Goal: Task Accomplishment & Management: Manage account settings

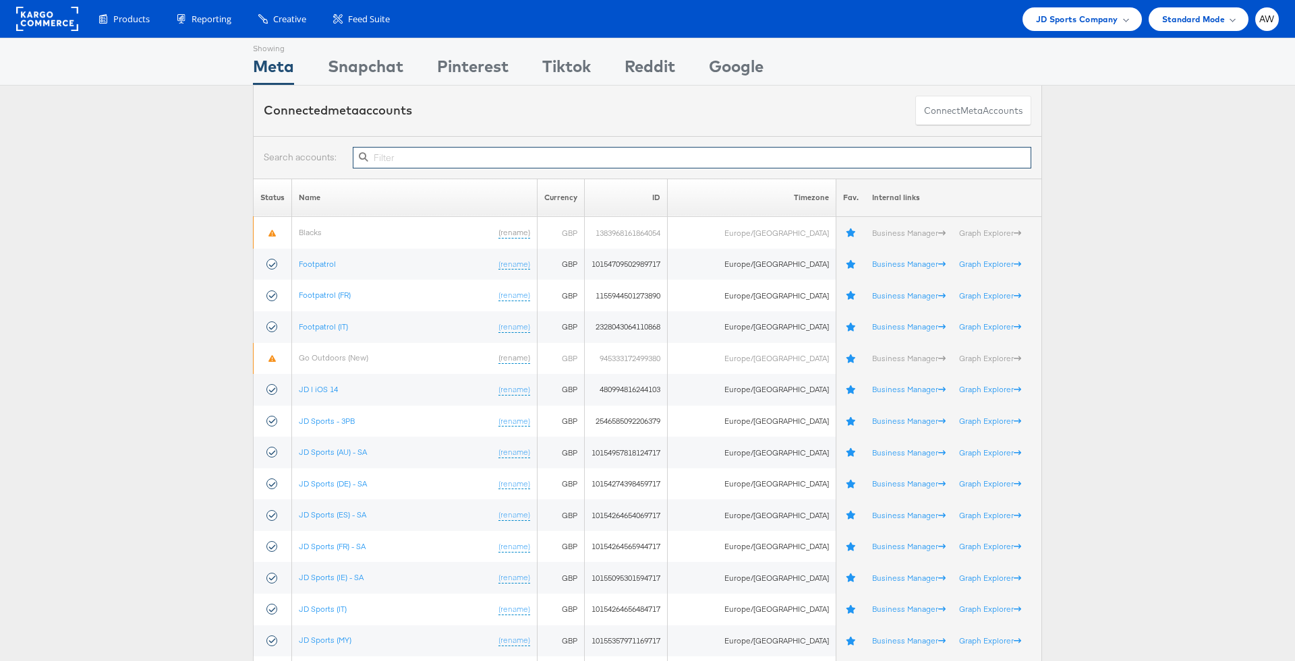
click at [619, 161] on input "text" at bounding box center [692, 158] width 678 height 22
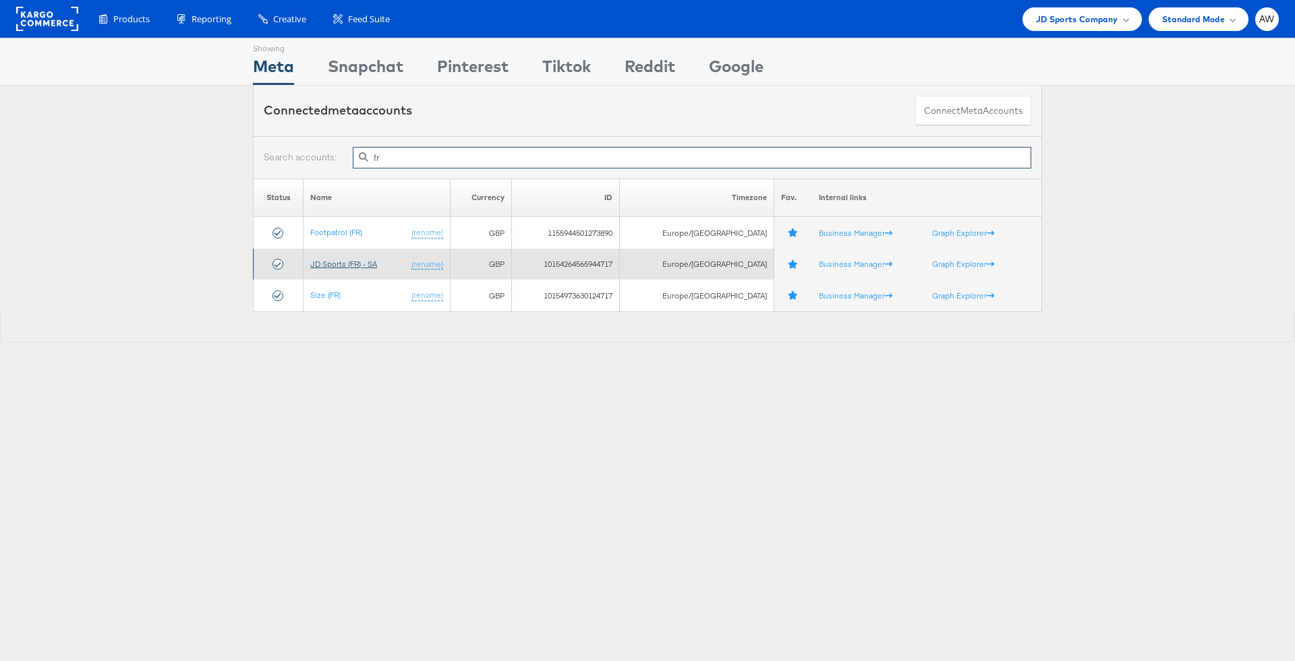
type input "fr"
click at [337, 259] on link "JD Sports (FR) - SA" at bounding box center [343, 264] width 67 height 10
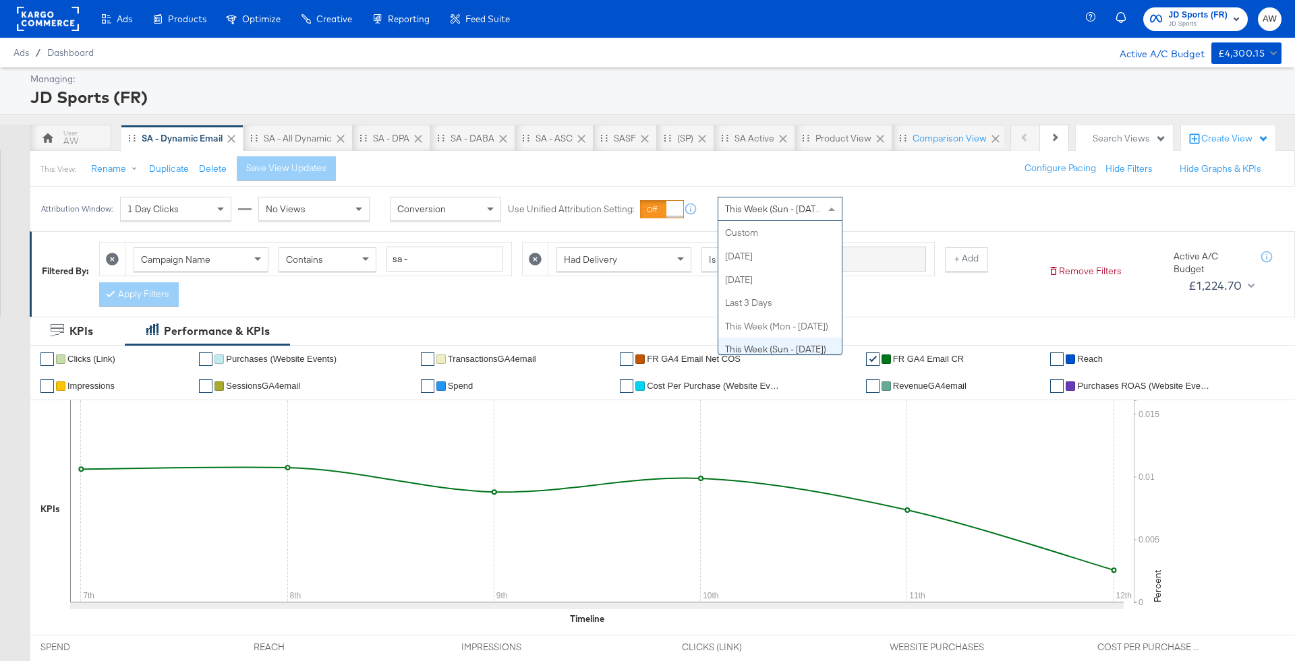
click at [780, 200] on div "This Week (Sun - Today)" at bounding box center [779, 209] width 123 height 23
click at [875, 212] on div "Sep 12th 2025" at bounding box center [879, 214] width 22 height 11
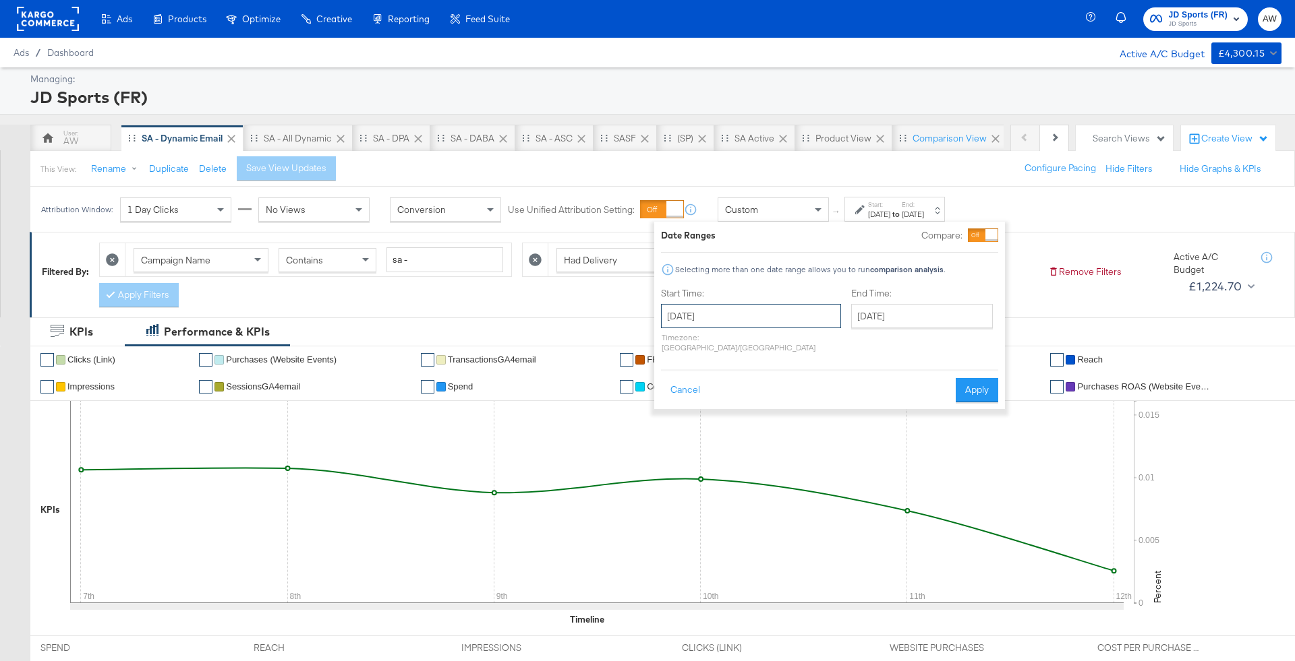
click at [717, 310] on input "September 12th 2025" at bounding box center [751, 316] width 180 height 24
click at [674, 338] on span "‹" at bounding box center [676, 344] width 21 height 20
click at [790, 384] on td "1" at bounding box center [790, 384] width 23 height 19
type input "August 1st 2025"
click at [860, 326] on input "September 12th 2025" at bounding box center [917, 316] width 142 height 24
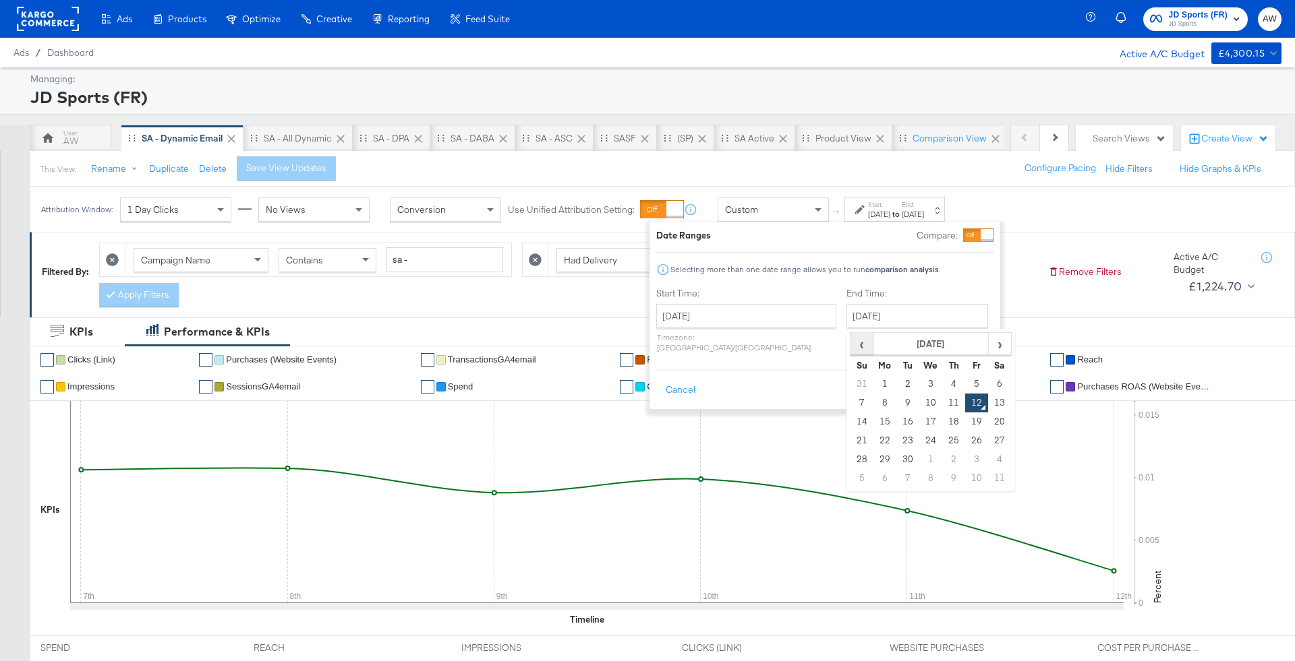
click at [851, 336] on span "‹" at bounding box center [861, 344] width 21 height 20
click at [850, 472] on td "31" at bounding box center [861, 478] width 23 height 19
type input "August 31st 2025"
click at [968, 382] on button "Apply" at bounding box center [971, 390] width 42 height 24
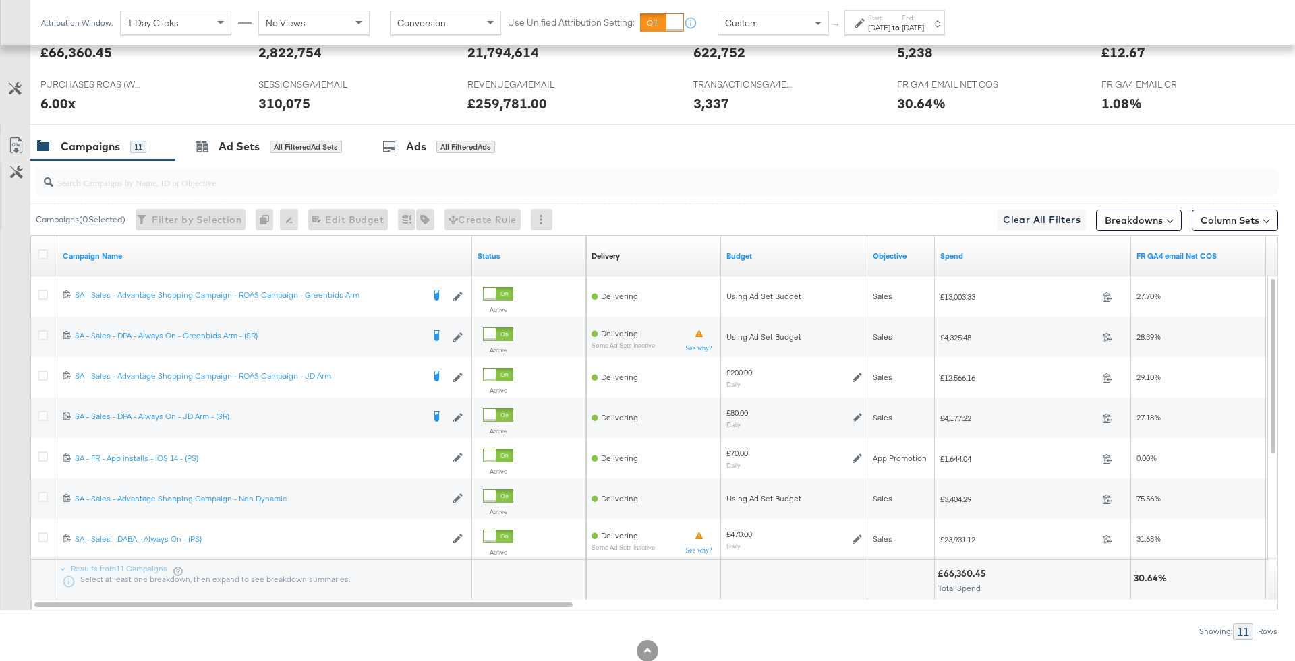
scroll to position [650, 0]
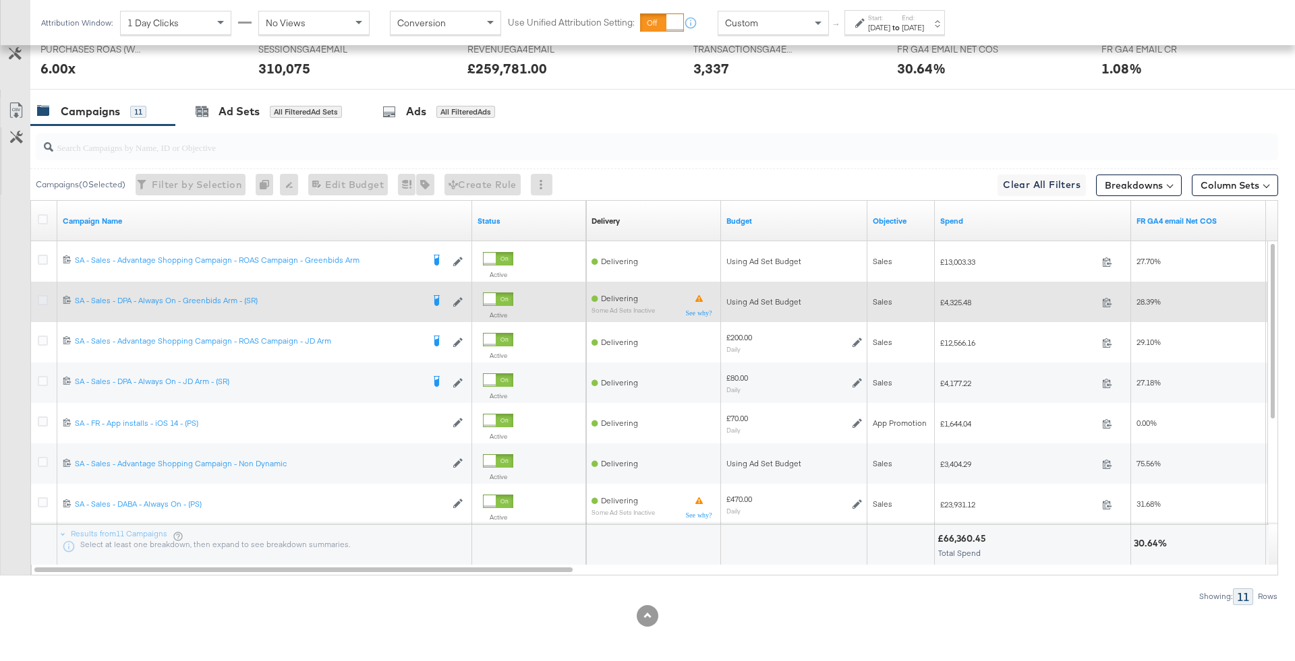
click at [42, 299] on icon at bounding box center [43, 300] width 10 height 10
click at [0, 0] on input "checkbox" at bounding box center [0, 0] width 0 height 0
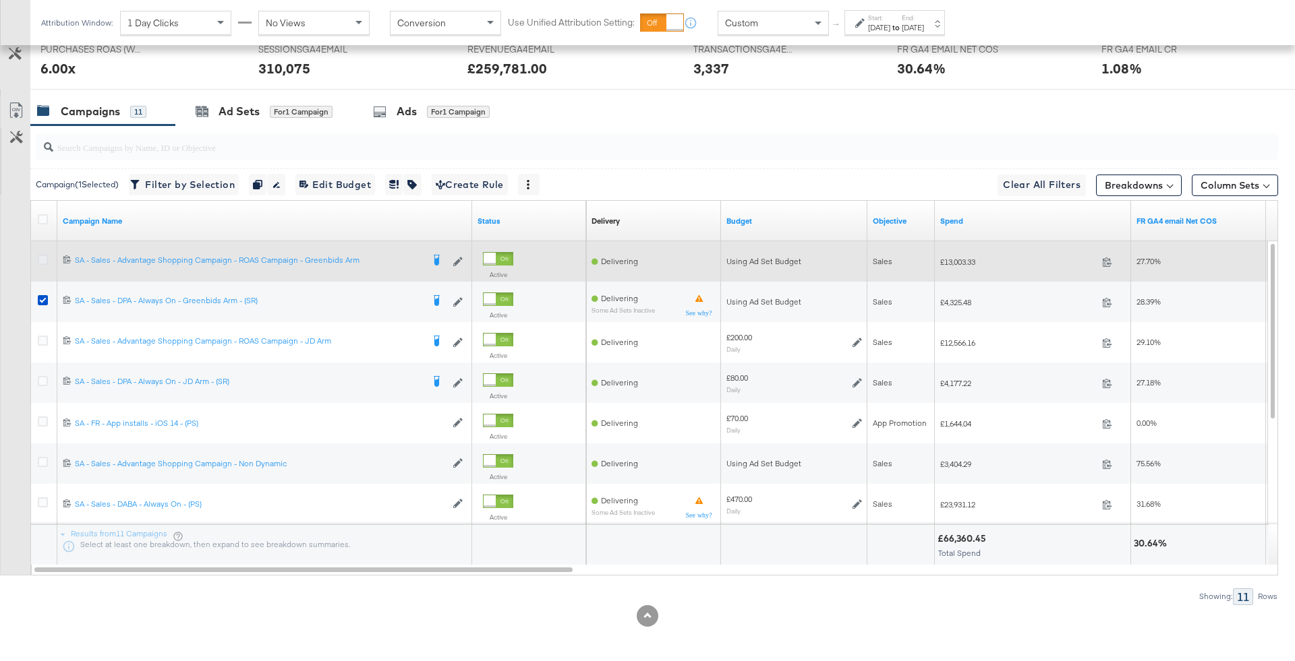
click at [42, 257] on icon at bounding box center [43, 260] width 10 height 10
click at [0, 0] on input "checkbox" at bounding box center [0, 0] width 0 height 0
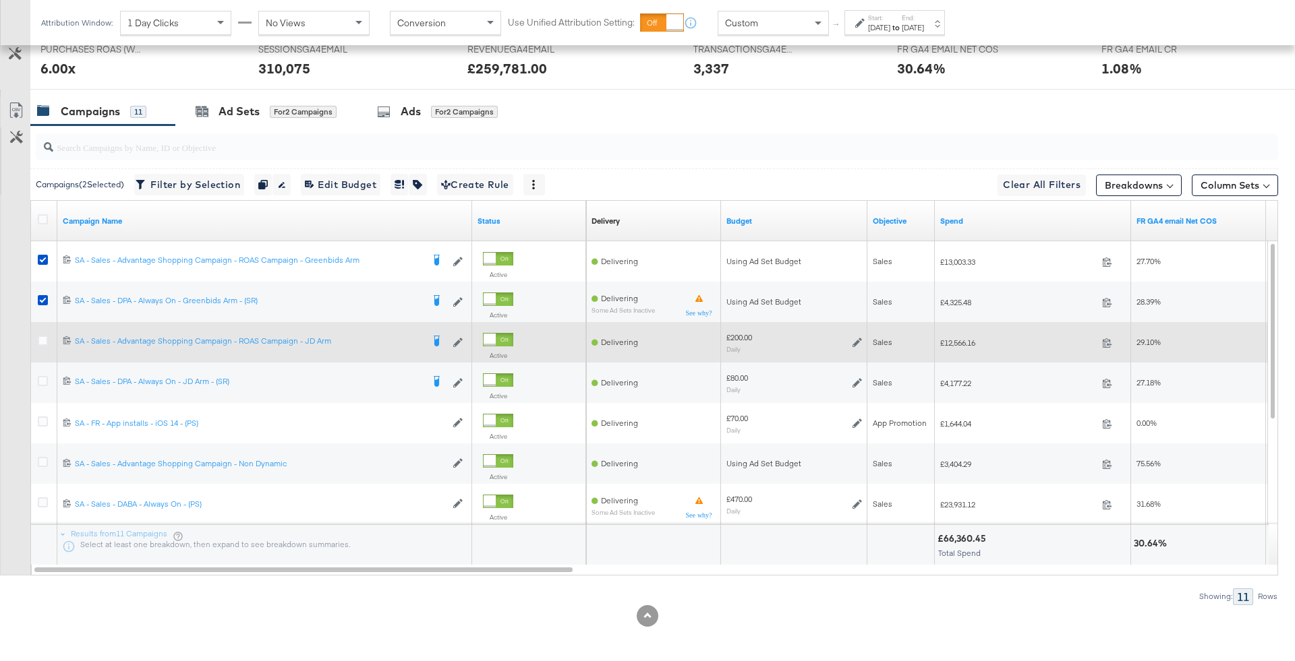
click at [42, 330] on div at bounding box center [44, 342] width 25 height 24
click at [42, 341] on icon at bounding box center [43, 341] width 10 height 10
click at [0, 0] on input "checkbox" at bounding box center [0, 0] width 0 height 0
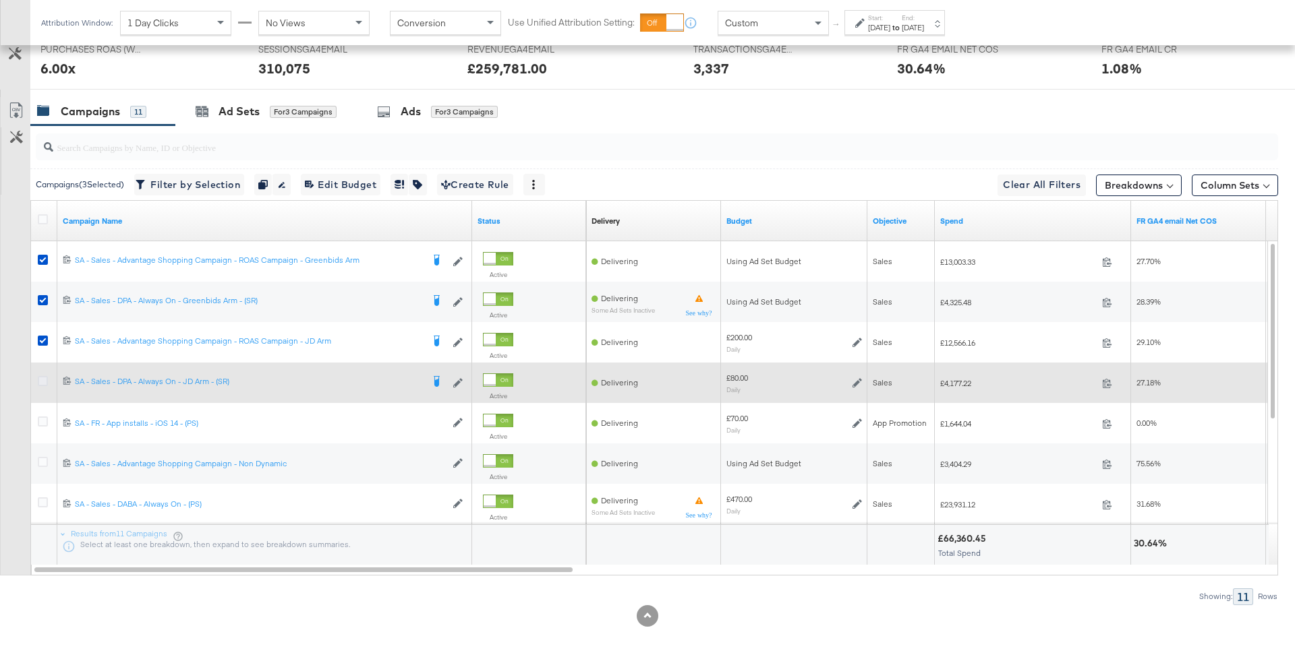
click at [40, 377] on icon at bounding box center [43, 381] width 10 height 10
click at [0, 0] on input "checkbox" at bounding box center [0, 0] width 0 height 0
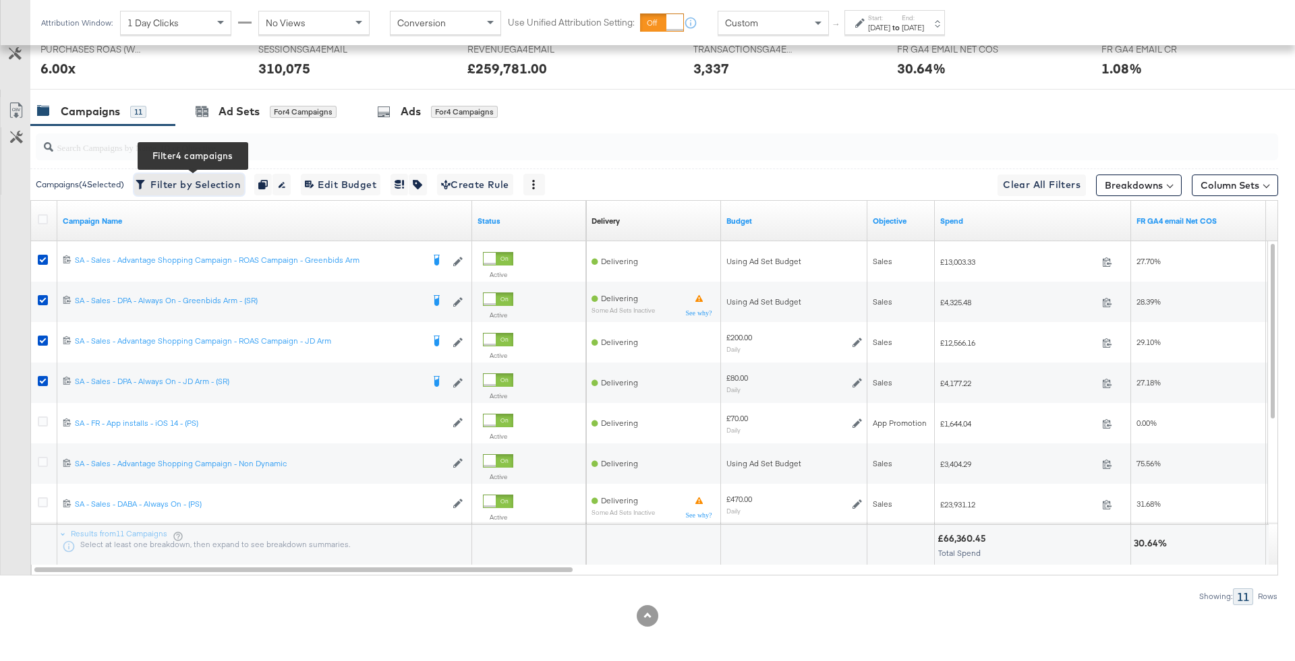
click at [210, 179] on span "Filter by Selection Filter 4 campaigns" at bounding box center [189, 185] width 102 height 17
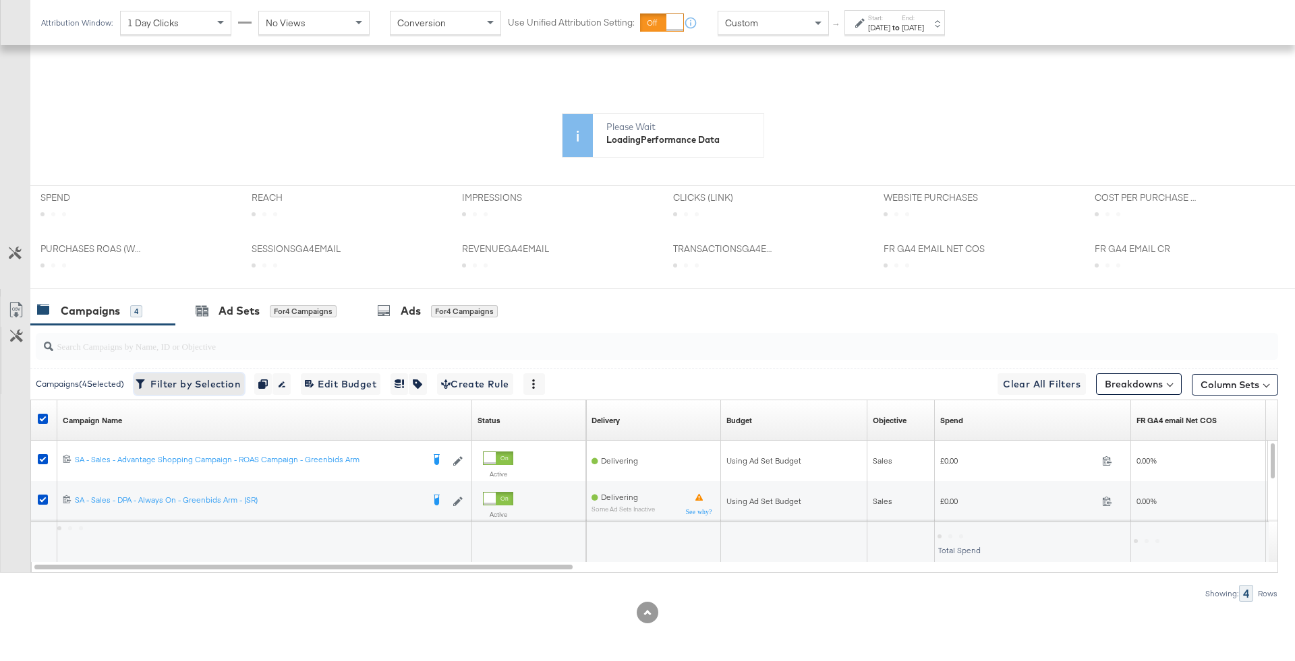
scroll to position [378, 0]
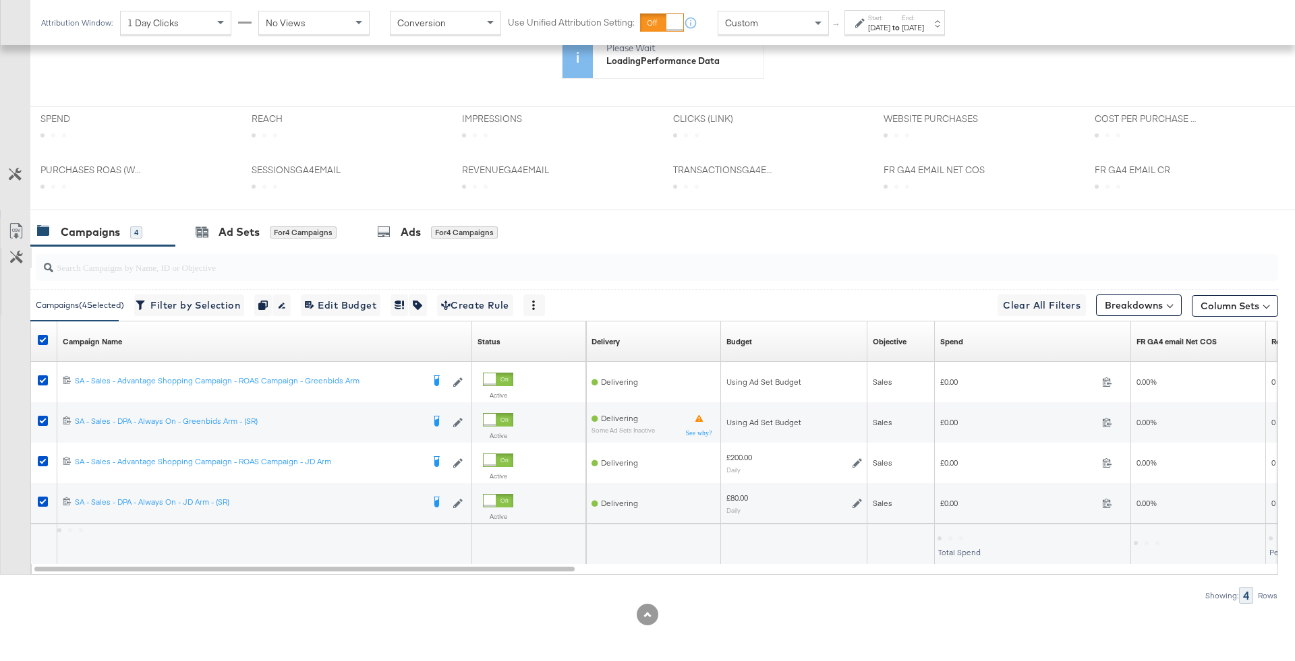
click at [23, 265] on button "Customize KPIs" at bounding box center [16, 258] width 30 height 20
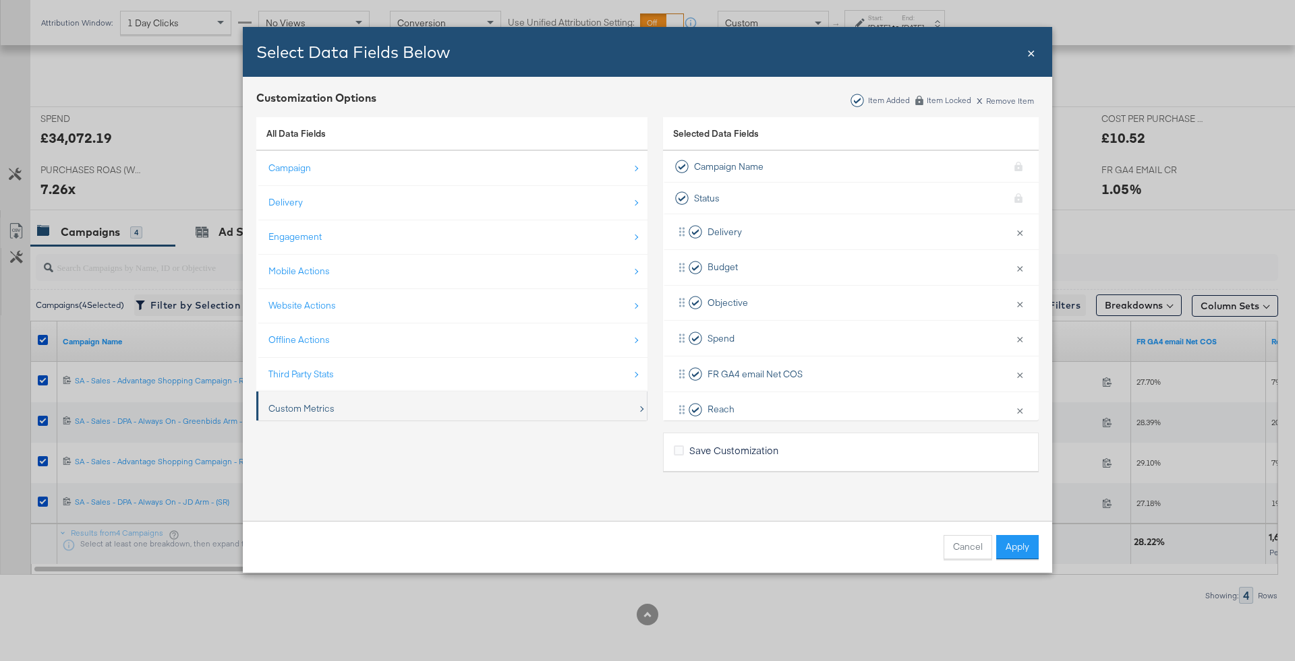
scroll to position [18, 0]
click at [355, 393] on div "Custom Metrics" at bounding box center [452, 392] width 369 height 28
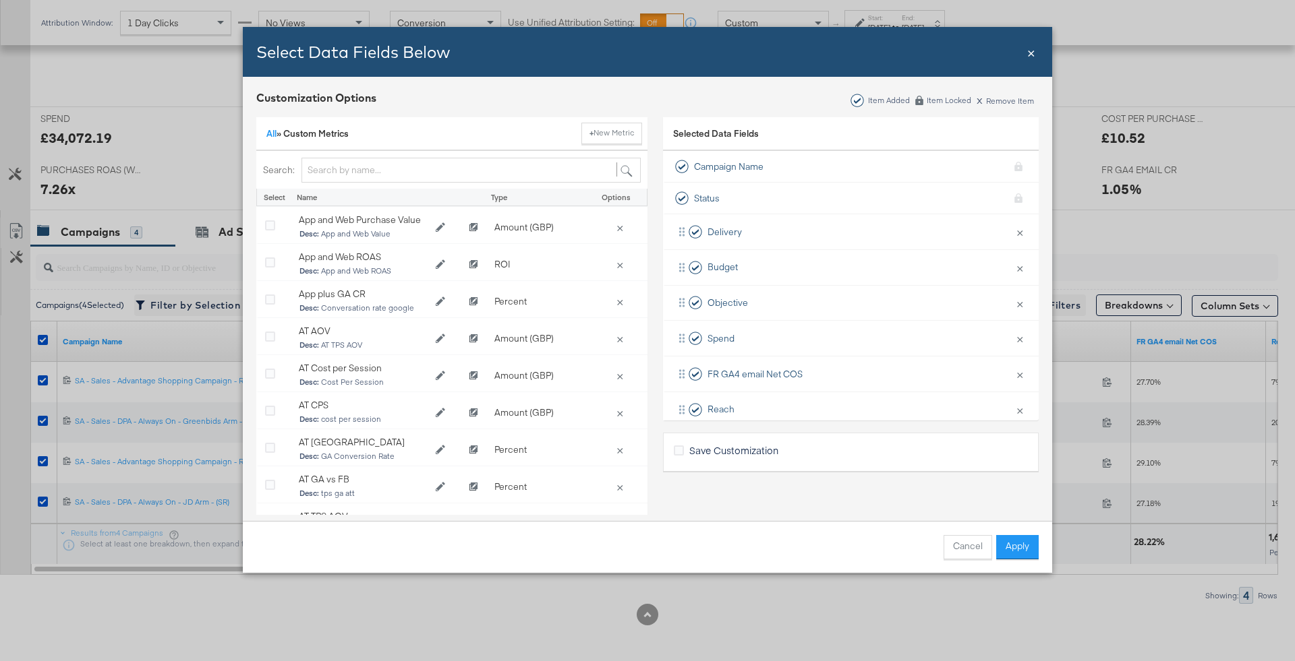
scroll to position [510, 0]
click at [378, 166] on input "Bulk Add Locations Modal" at bounding box center [470, 170] width 339 height 25
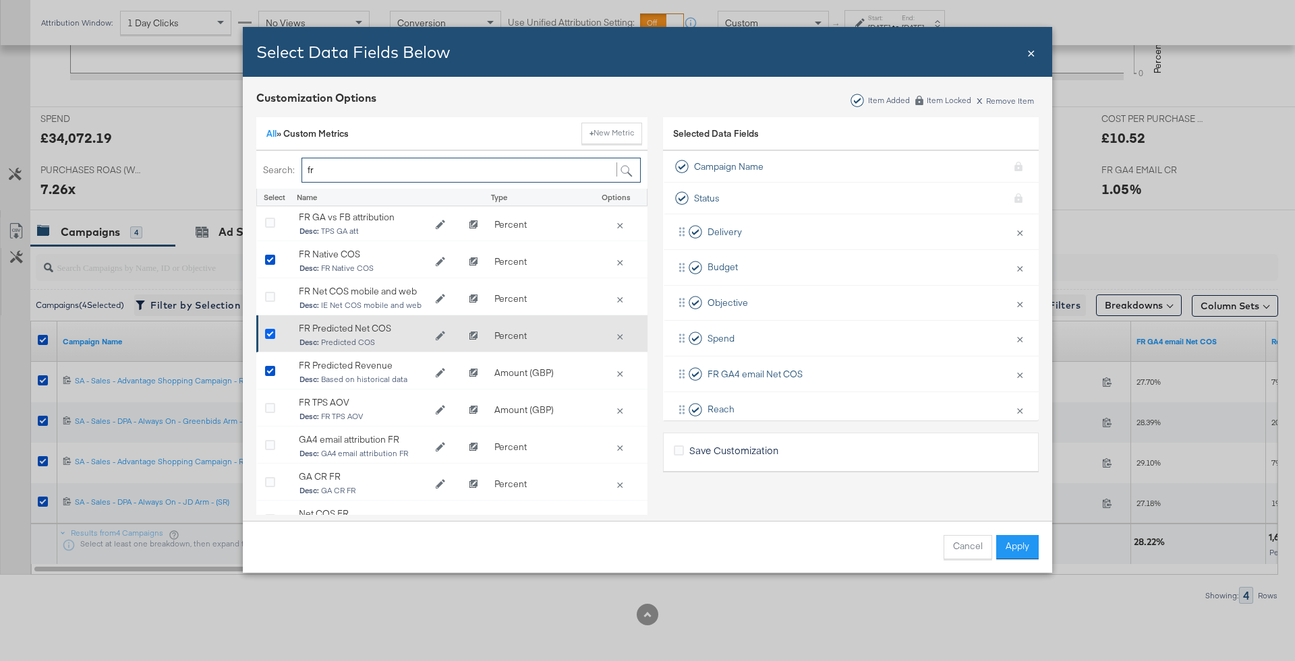
type input "fr"
click at [271, 333] on icon "Bulk Add Locations Modal" at bounding box center [270, 335] width 10 height 10
click at [0, 0] on input "Bulk Add Locations Modal" at bounding box center [0, 0] width 0 height 0
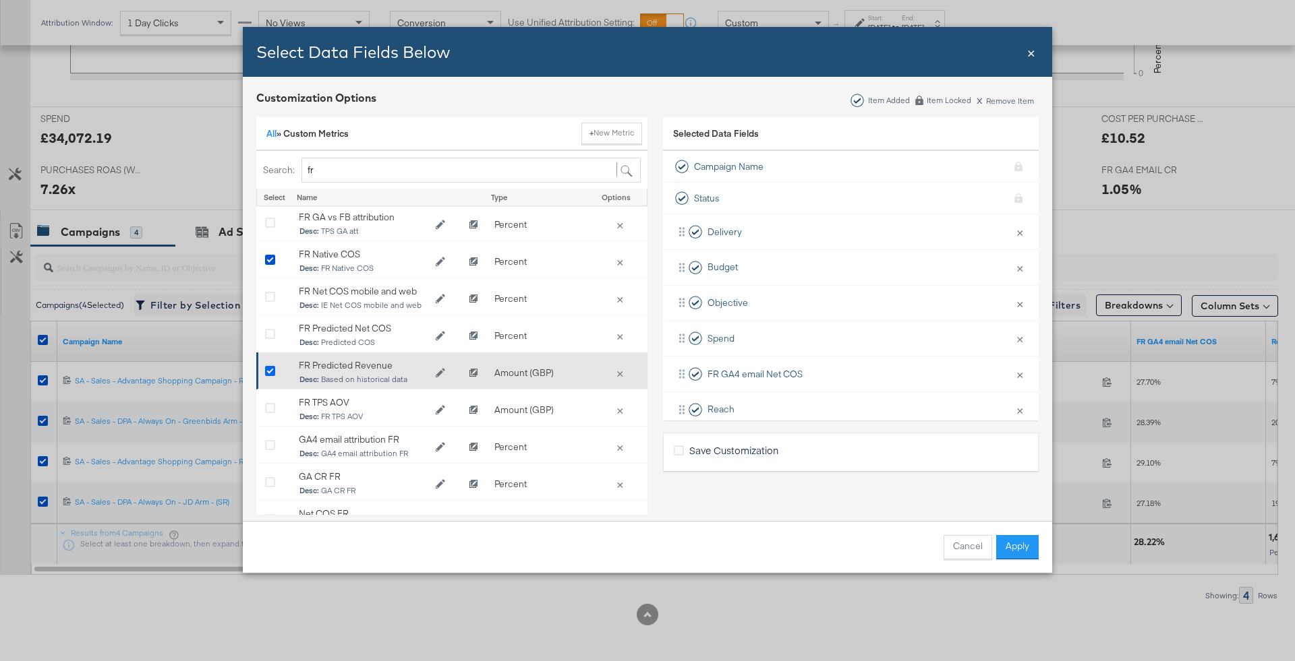
click at [271, 370] on icon "Bulk Add Locations Modal" at bounding box center [270, 372] width 10 height 10
click at [0, 0] on input "Bulk Add Locations Modal" at bounding box center [0, 0] width 0 height 0
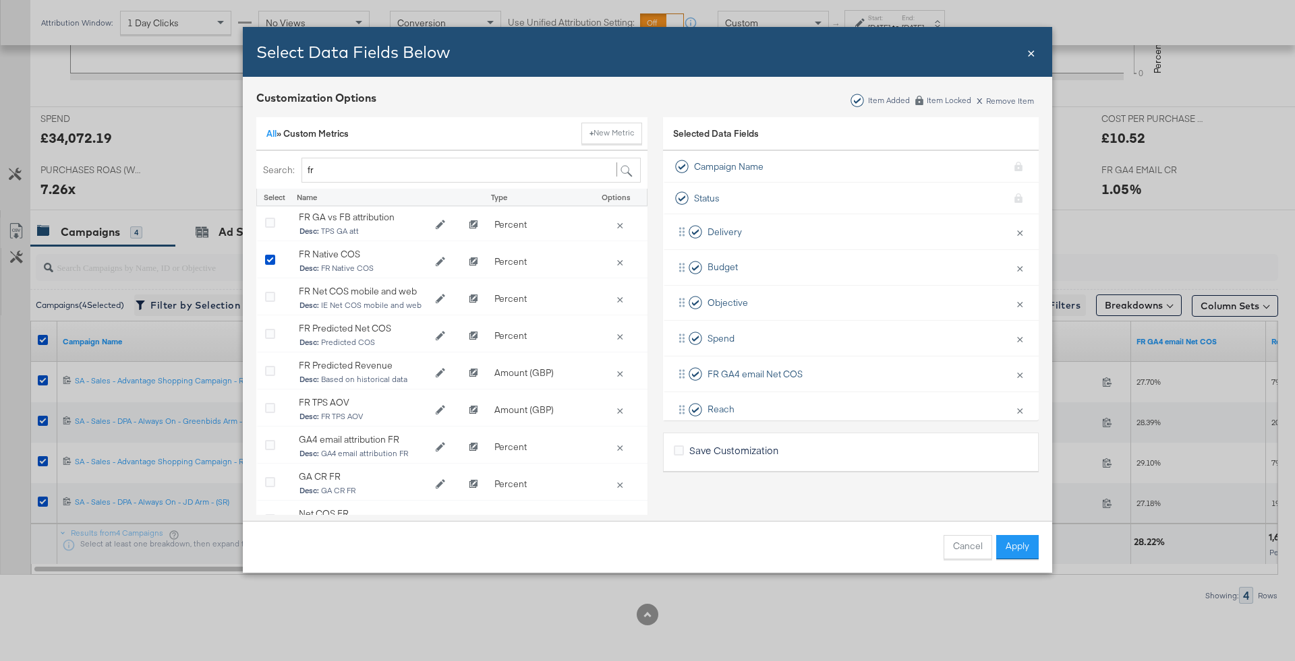
click at [276, 134] on span "All »" at bounding box center [274, 133] width 17 height 12
click at [270, 132] on link "All" at bounding box center [271, 133] width 10 height 12
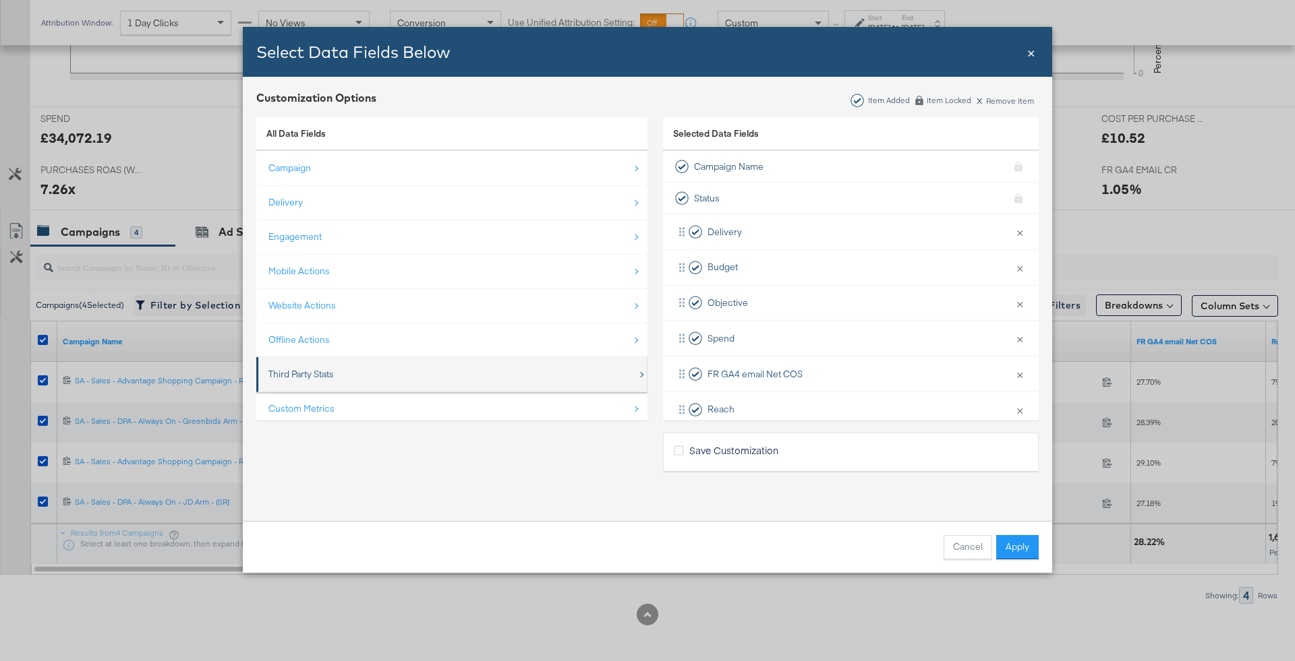
click at [365, 369] on div "Third Party Stats" at bounding box center [452, 375] width 369 height 28
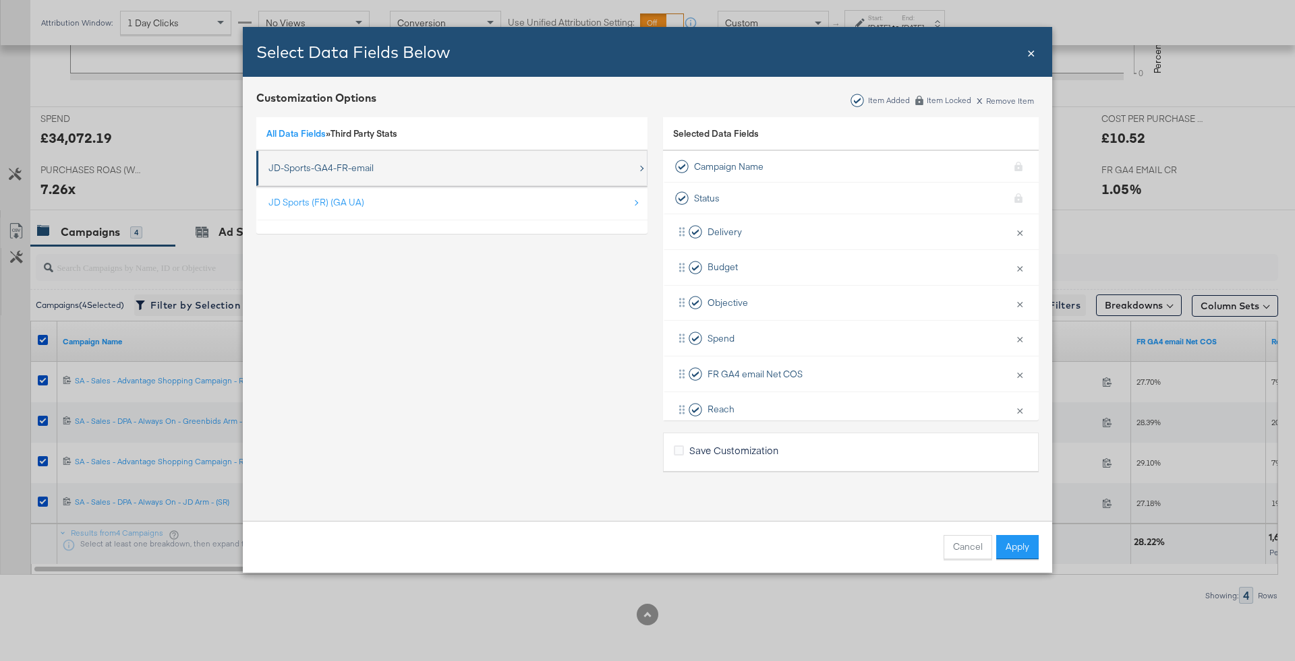
click at [361, 168] on div "JD-Sports-GA4-FR-email" at bounding box center [320, 168] width 105 height 13
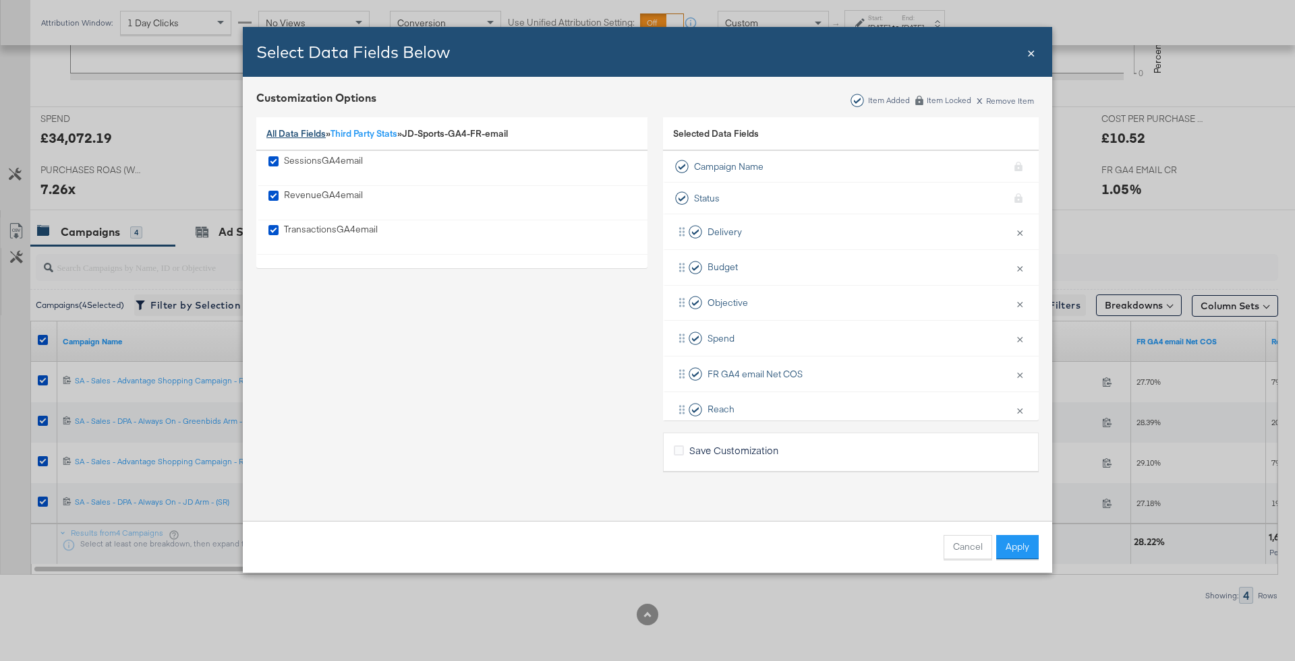
click at [304, 130] on link "All Data Fields" at bounding box center [295, 133] width 59 height 12
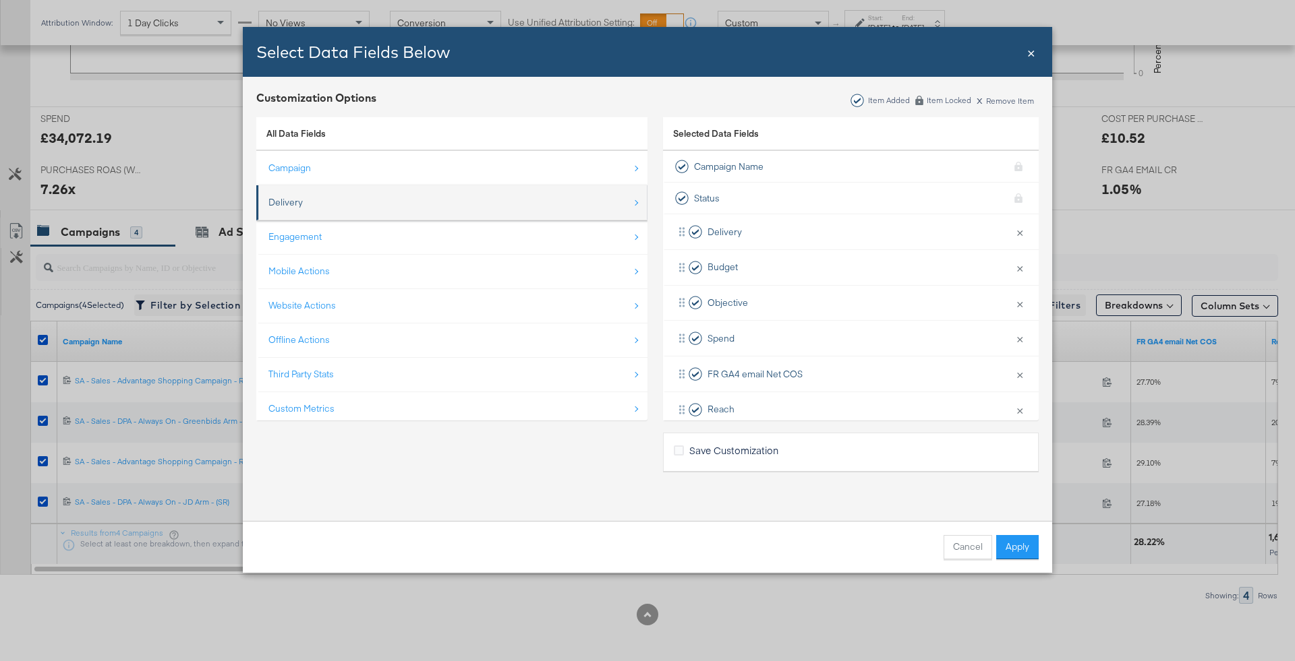
click at [349, 218] on li "Delivery" at bounding box center [451, 202] width 391 height 35
click at [353, 208] on div "Delivery" at bounding box center [452, 203] width 369 height 28
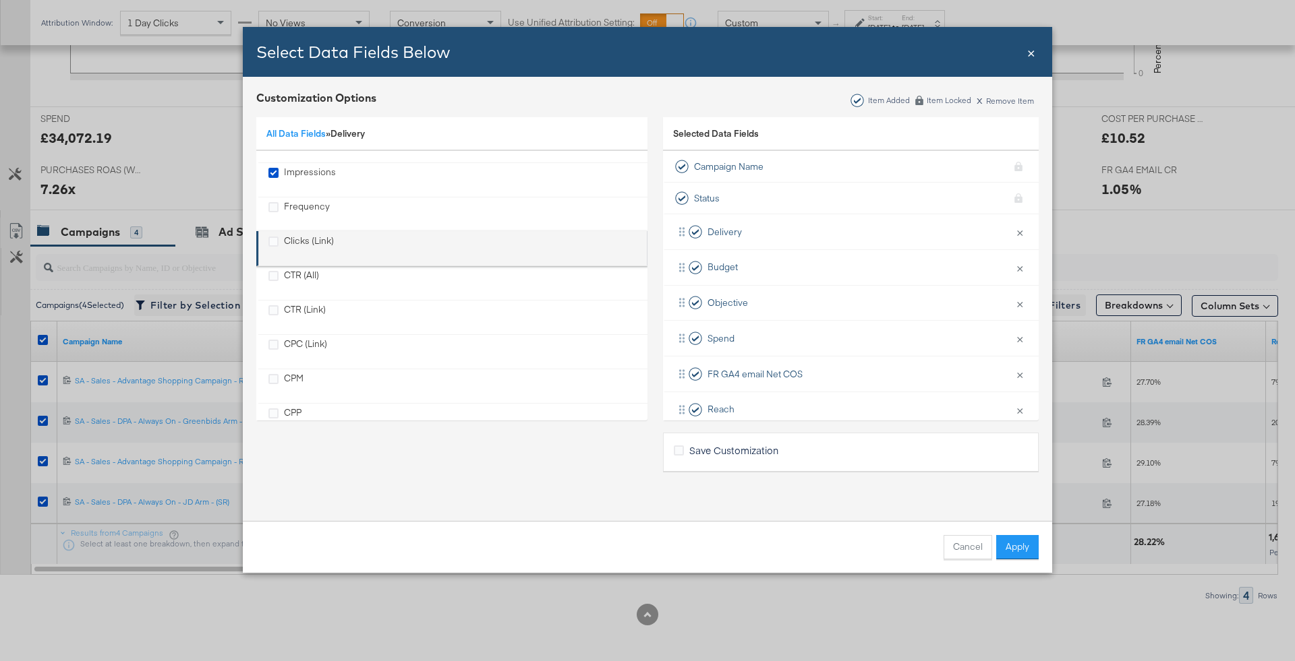
scroll to position [57, 0]
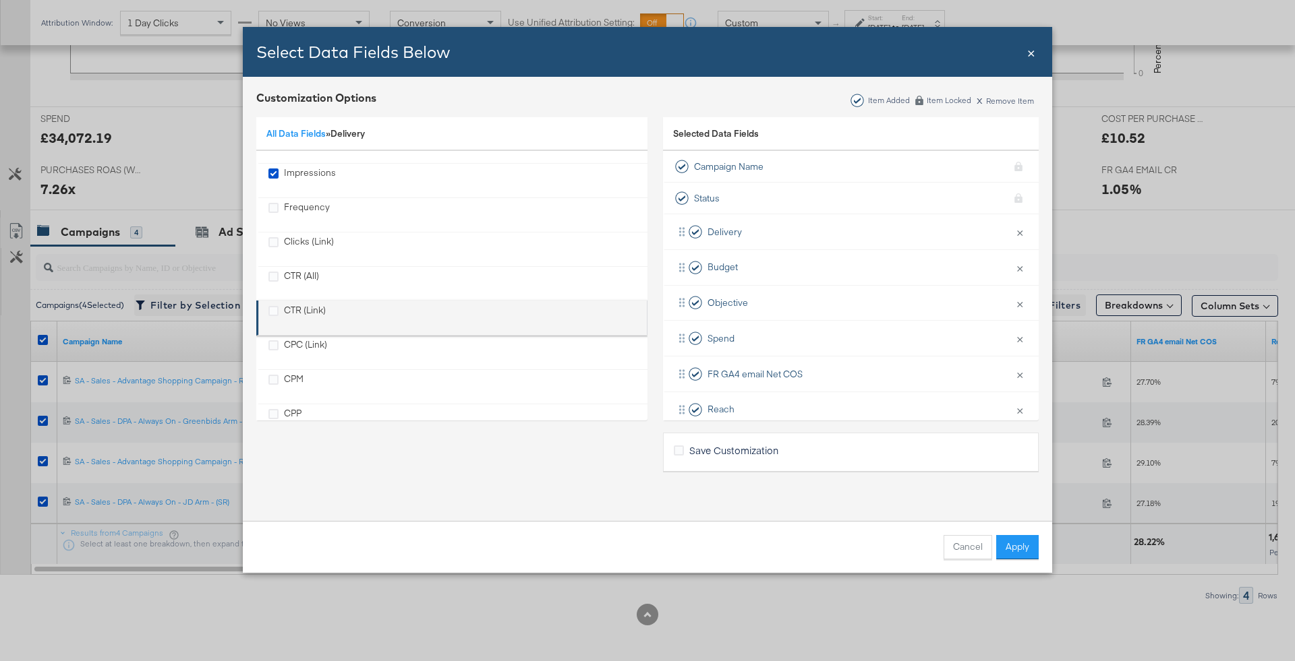
click at [316, 305] on div "CTR (Link)" at bounding box center [305, 318] width 42 height 28
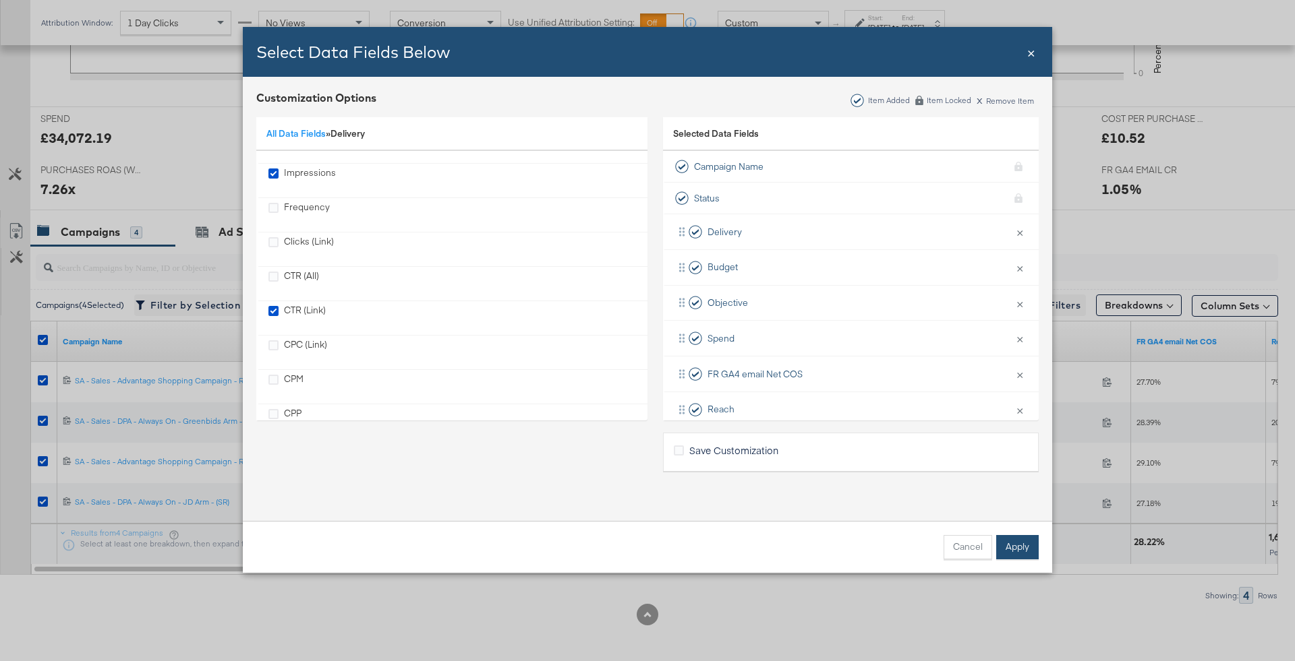
click at [1031, 536] on button "Apply" at bounding box center [1017, 547] width 42 height 24
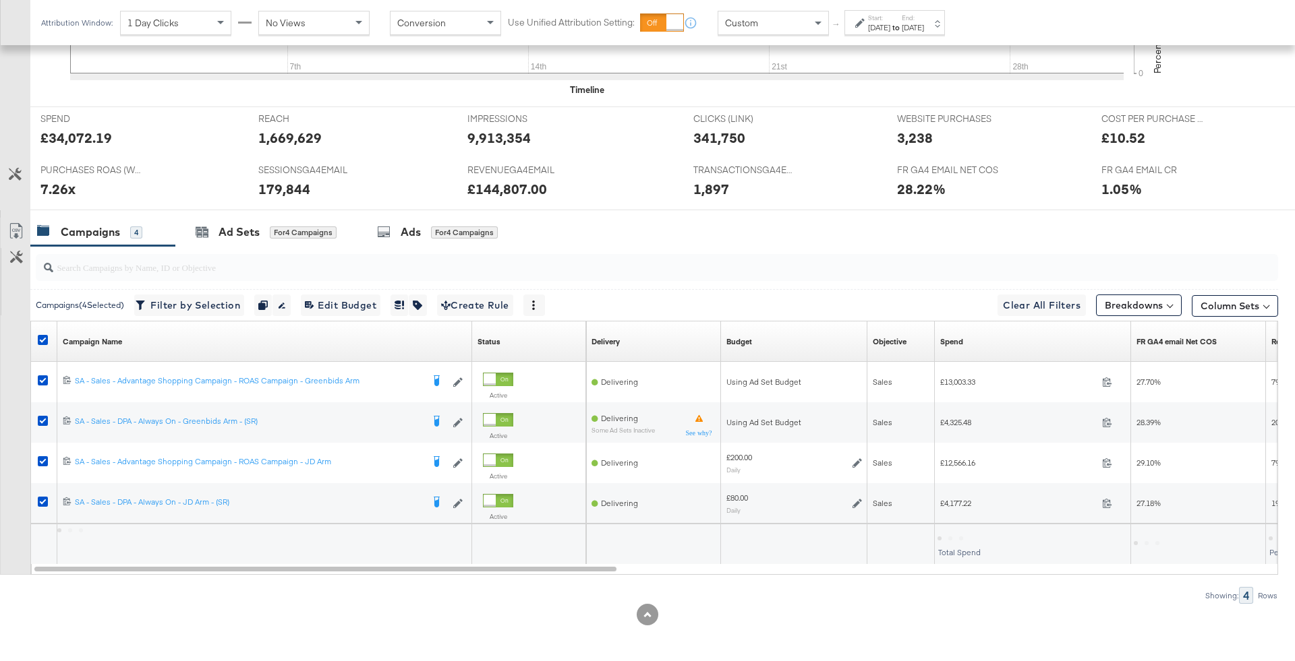
scroll to position [18, 0]
click at [18, 227] on icon at bounding box center [16, 231] width 16 height 16
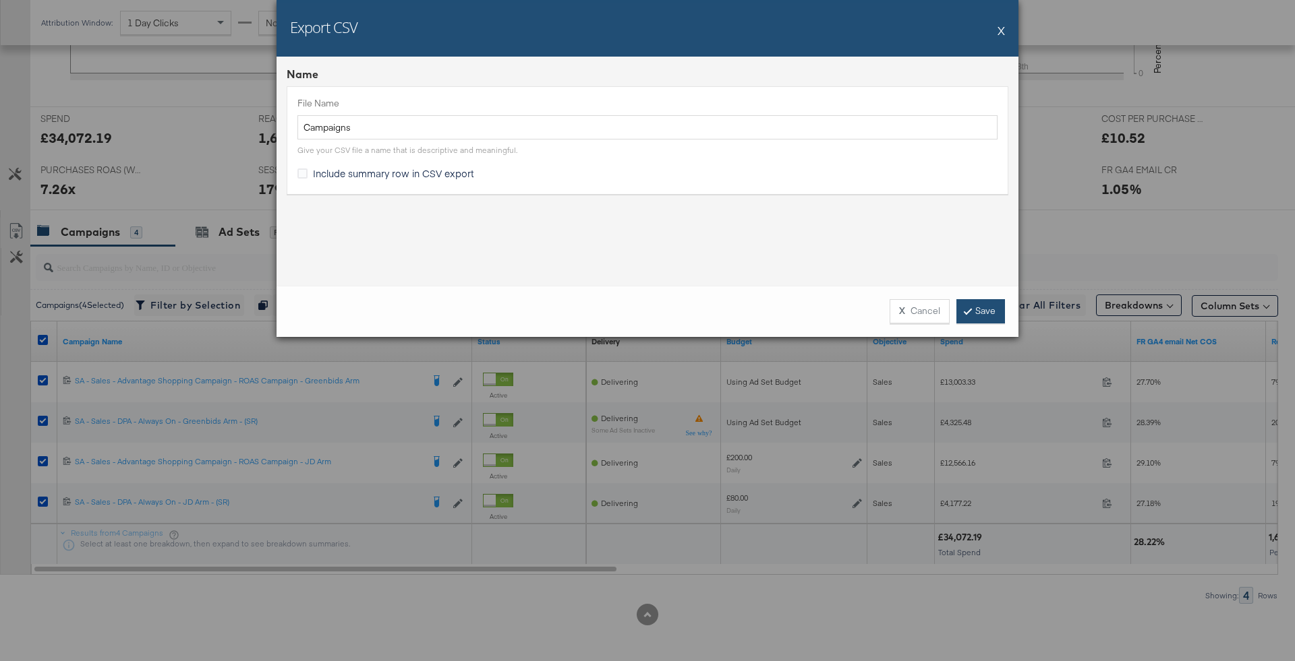
click at [991, 311] on link "Save" at bounding box center [980, 311] width 49 height 24
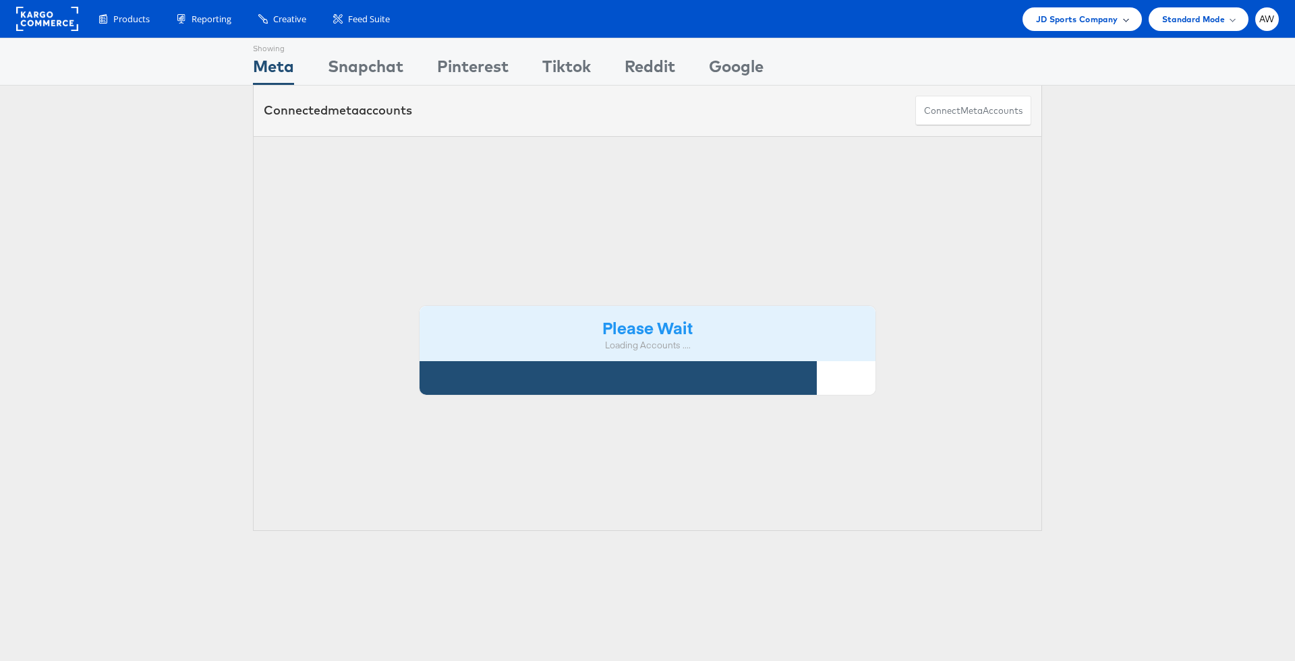
click at [1089, 16] on span "JD Sports Company" at bounding box center [1077, 19] width 82 height 14
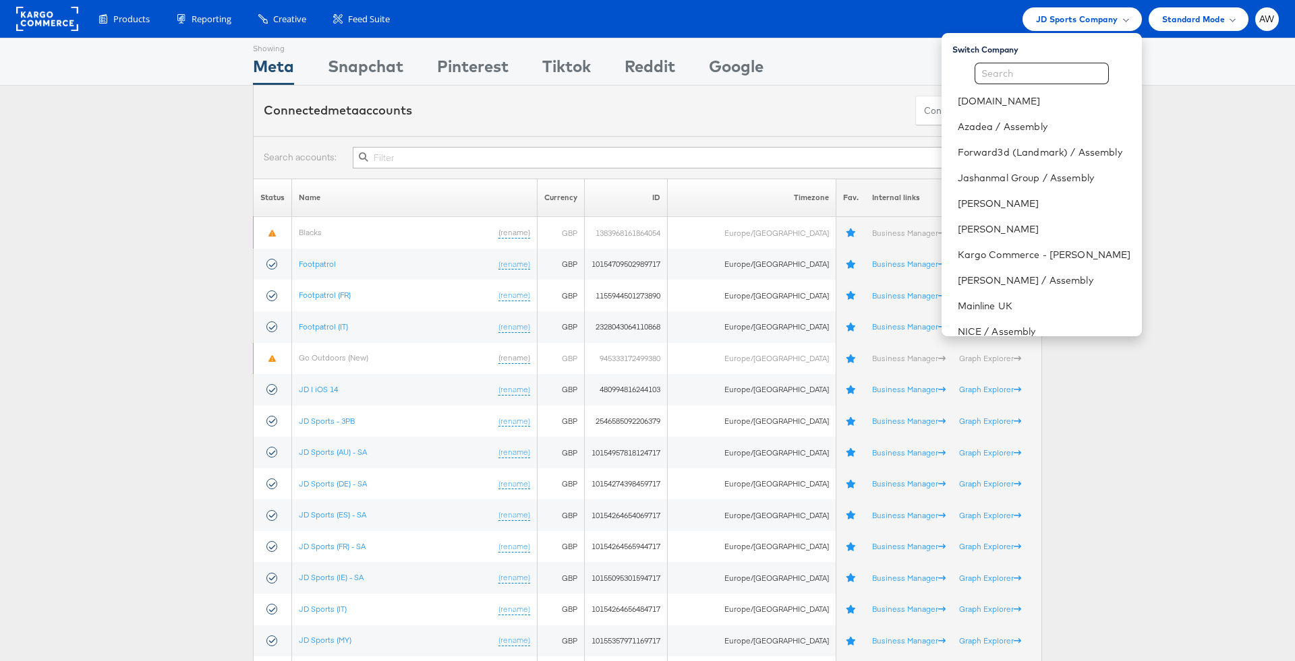
click at [738, 142] on div at bounding box center [647, 157] width 789 height 42
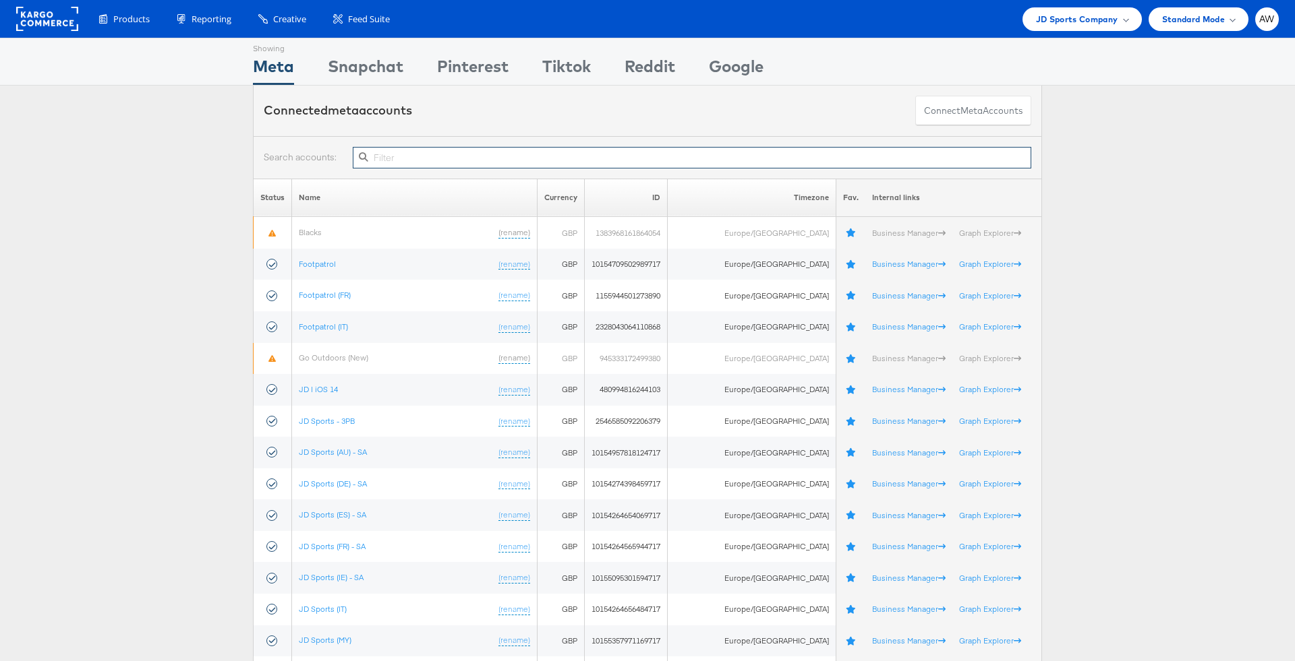
click at [740, 155] on input "text" at bounding box center [692, 158] width 678 height 22
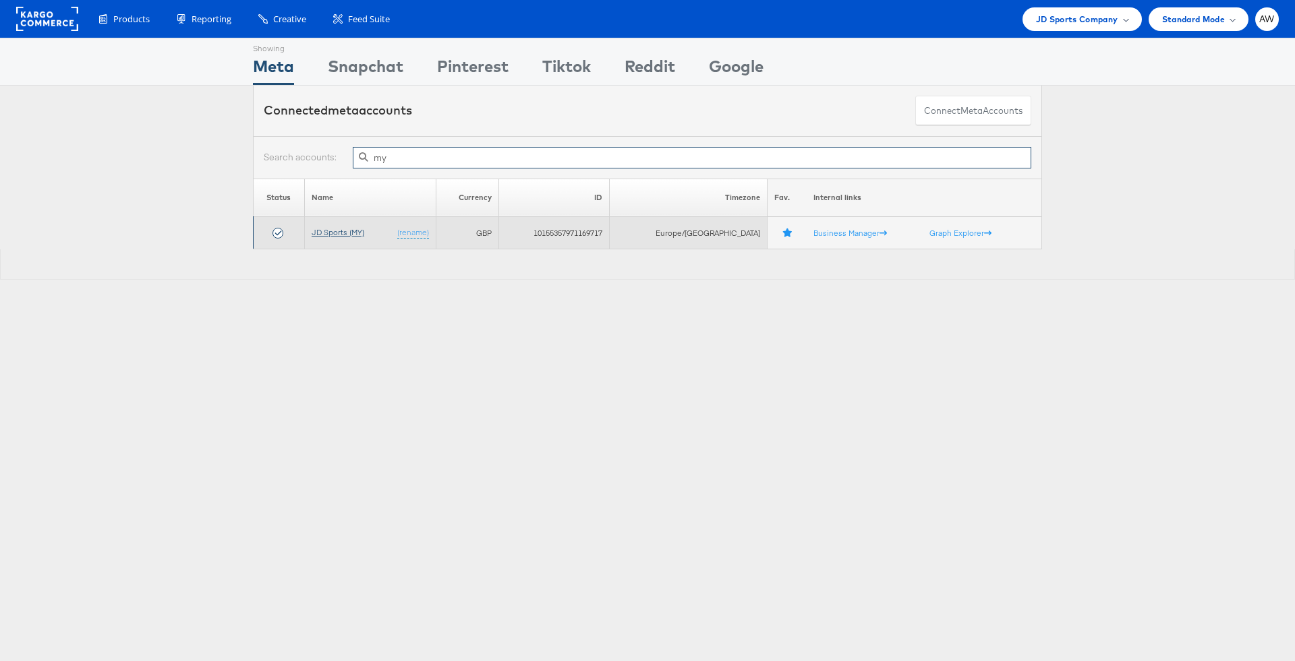
type input "my"
click at [356, 229] on link "JD Sports (MY)" at bounding box center [338, 232] width 53 height 10
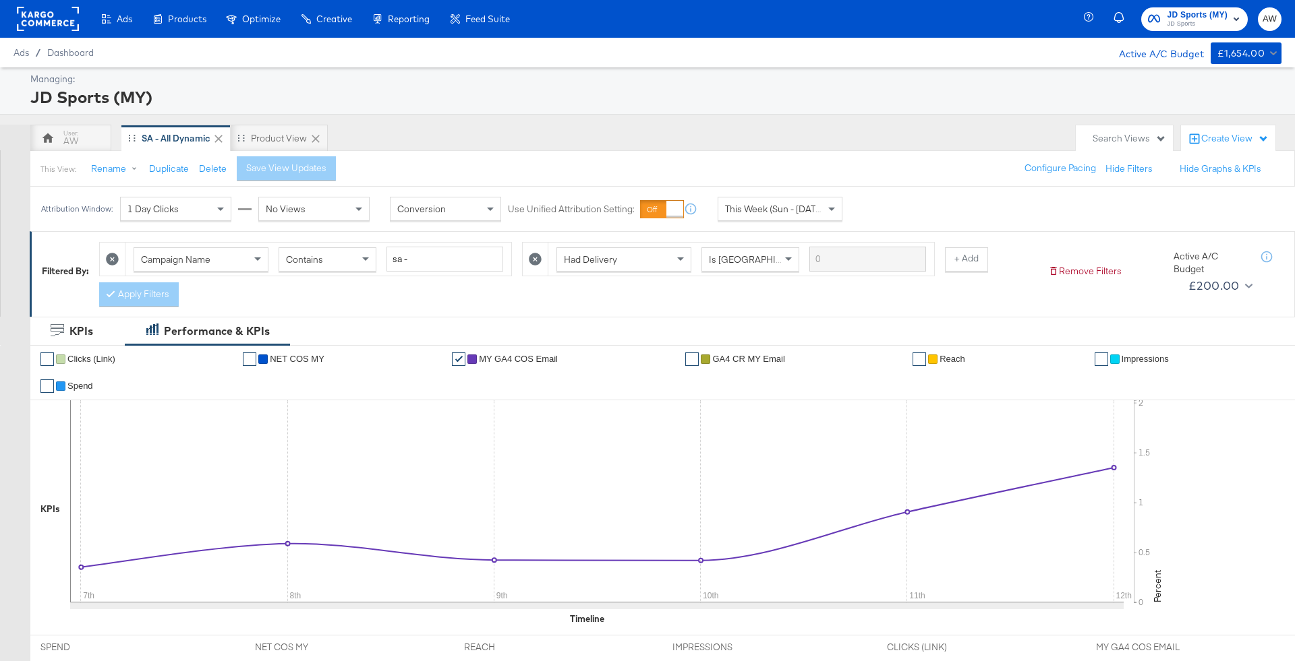
click at [529, 262] on icon at bounding box center [535, 259] width 13 height 13
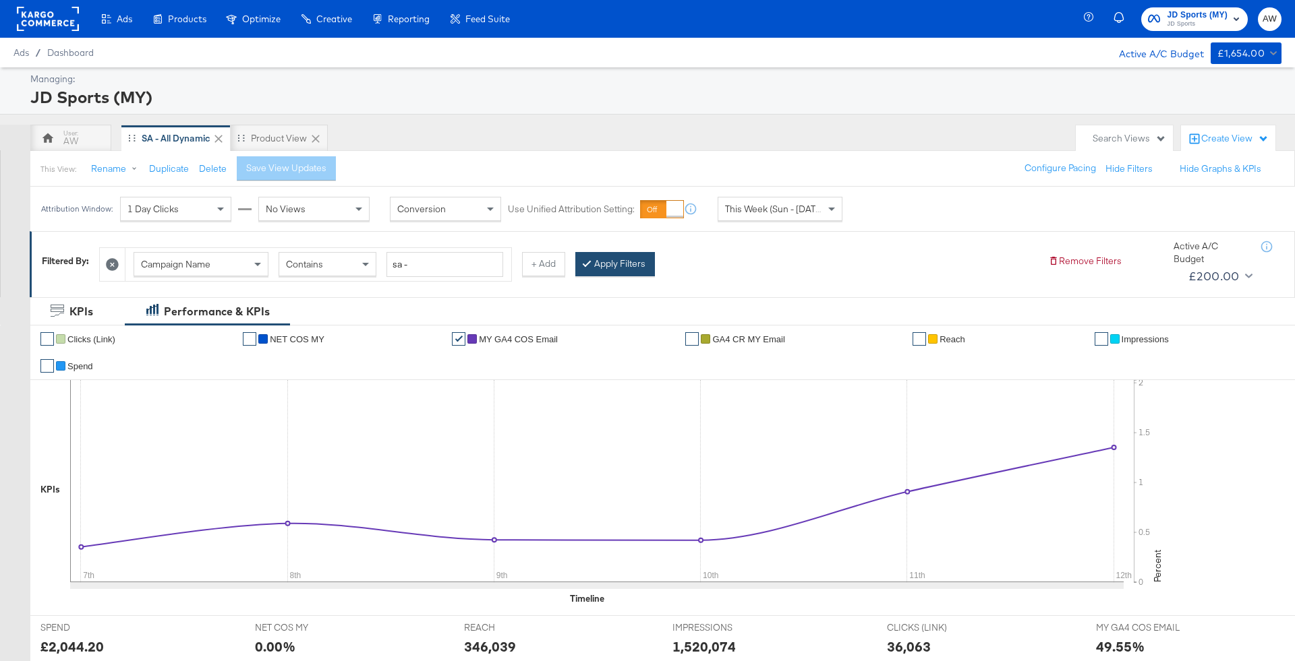
click at [593, 260] on button "Apply Filters" at bounding box center [615, 264] width 80 height 24
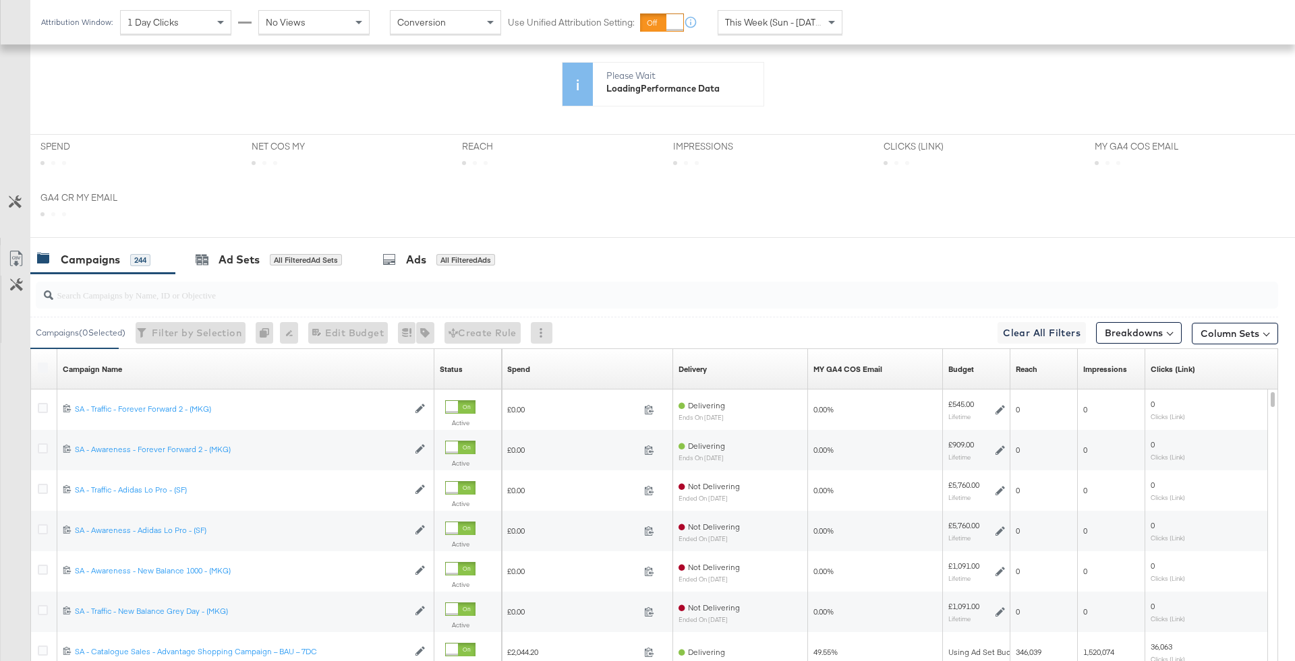
scroll to position [376, 0]
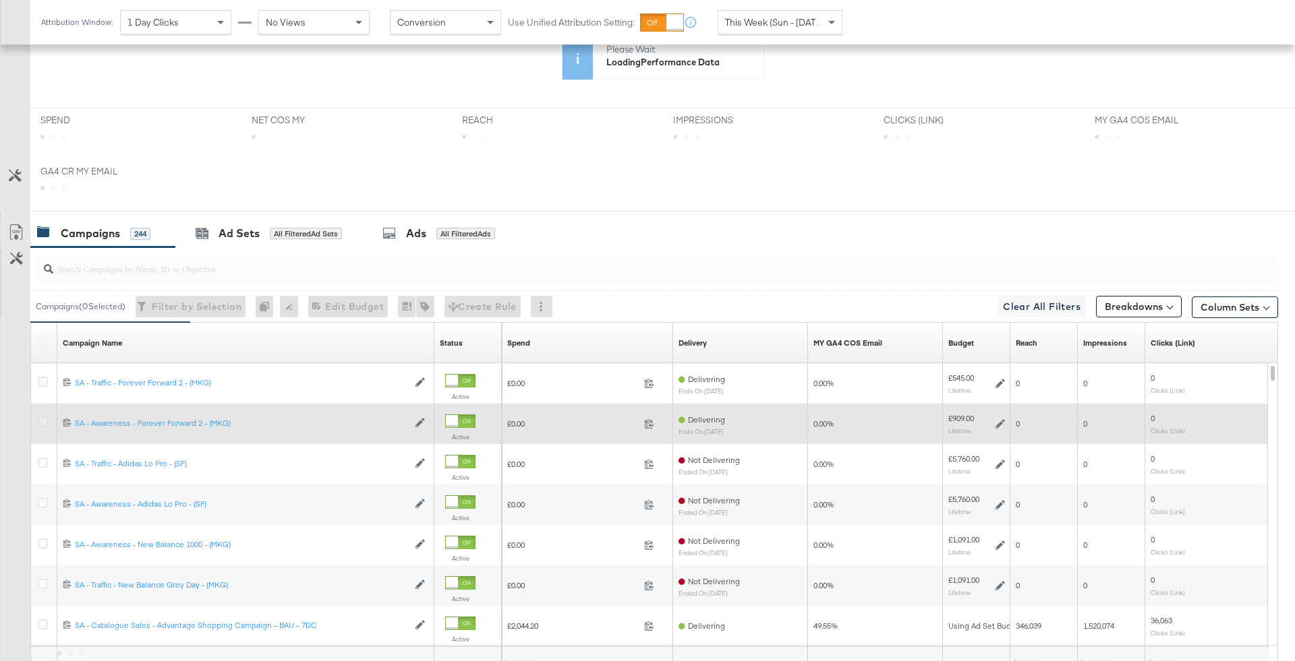
click at [38, 418] on icon at bounding box center [43, 422] width 10 height 10
click at [0, 0] on input "checkbox" at bounding box center [0, 0] width 0 height 0
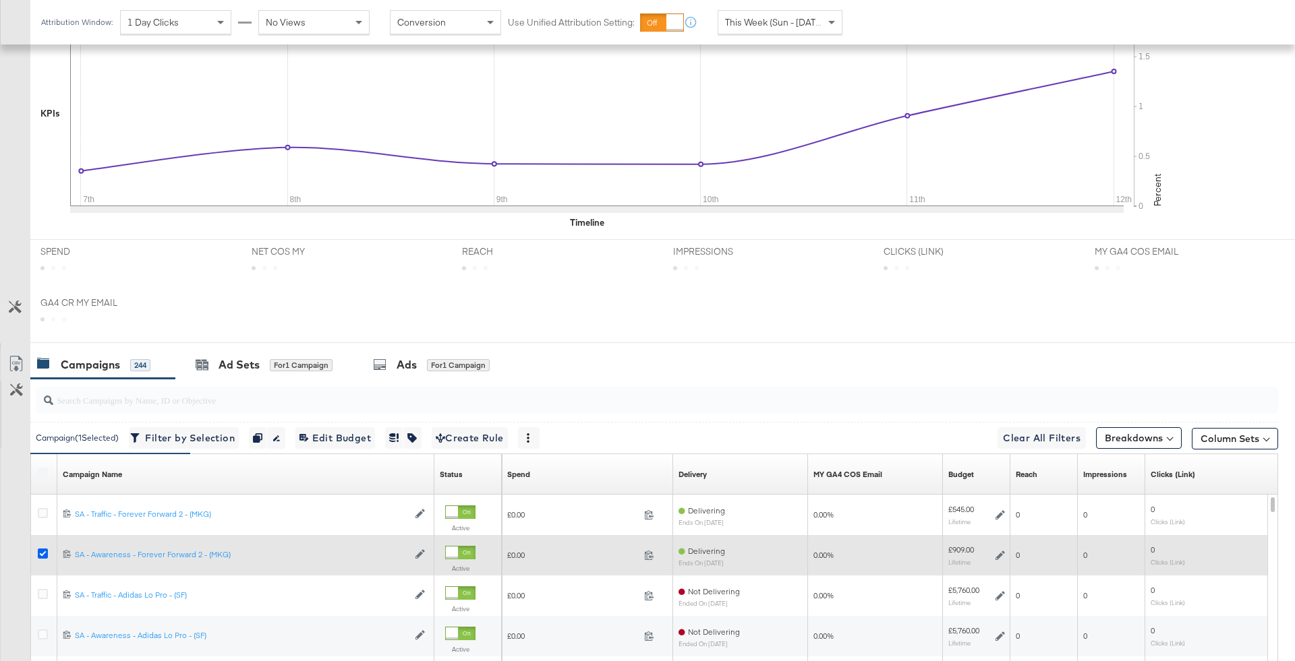
scroll to position [508, 0]
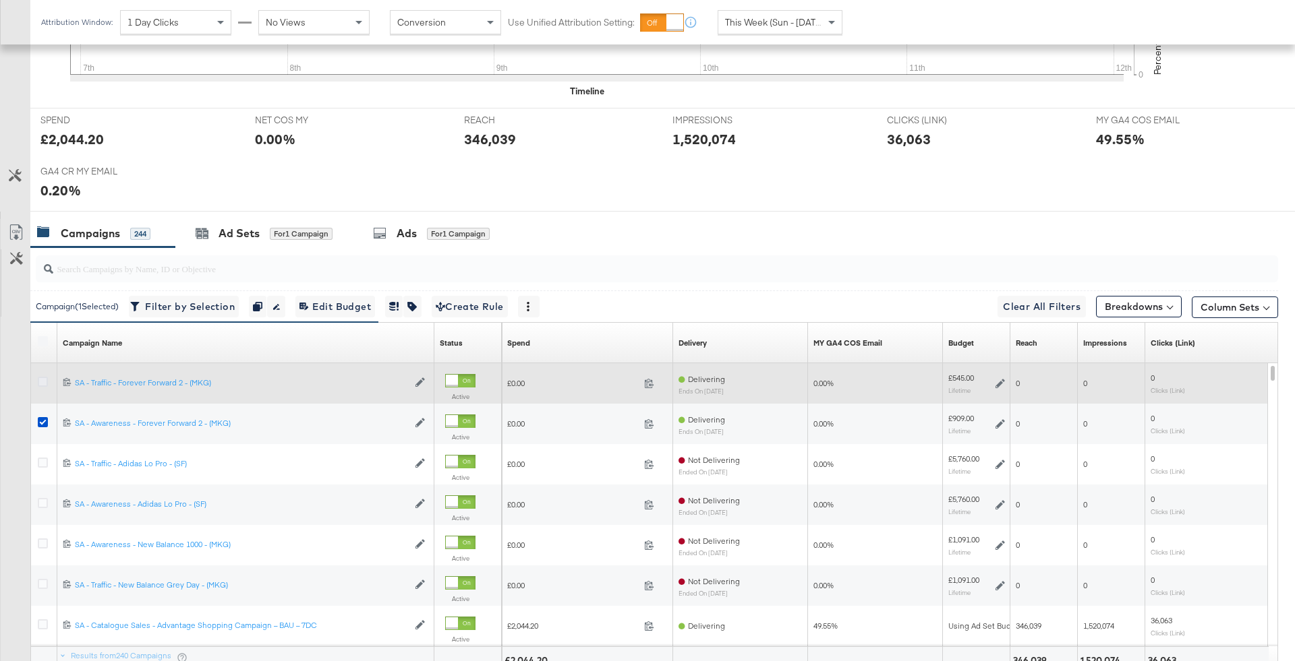
click at [42, 378] on icon at bounding box center [43, 382] width 10 height 10
click at [0, 0] on input "checkbox" at bounding box center [0, 0] width 0 height 0
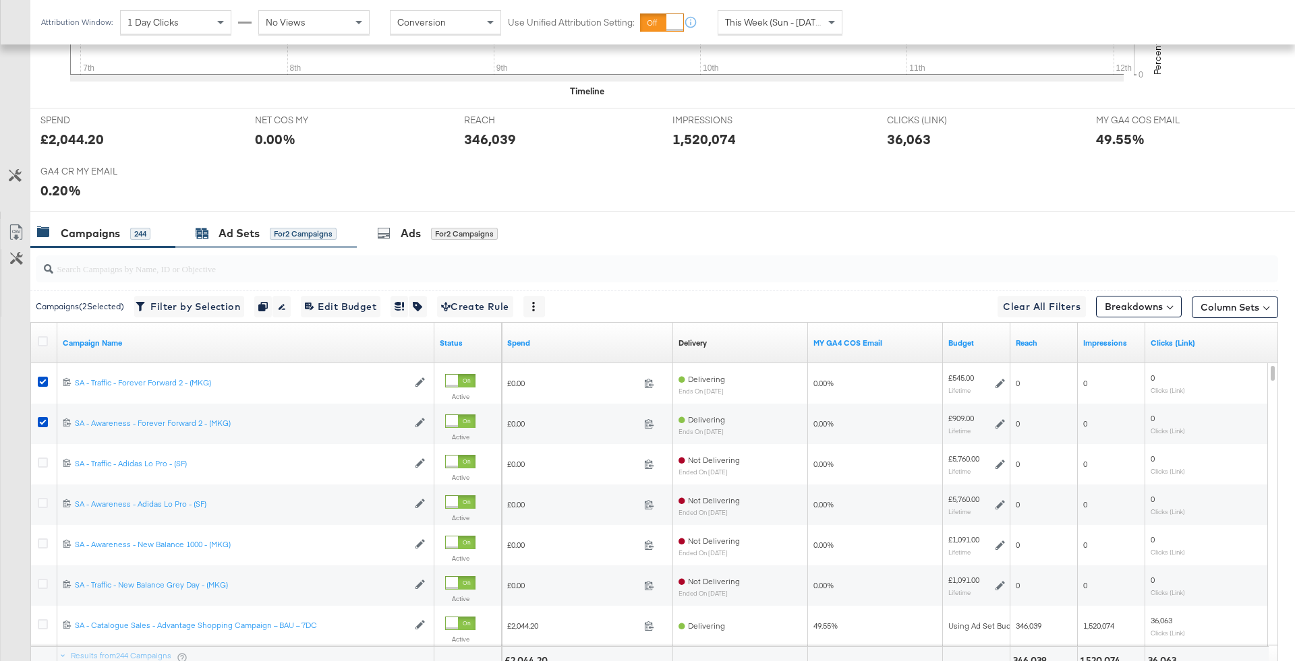
click at [266, 231] on div "Ad Sets for 2 Campaigns" at bounding box center [266, 234] width 141 height 16
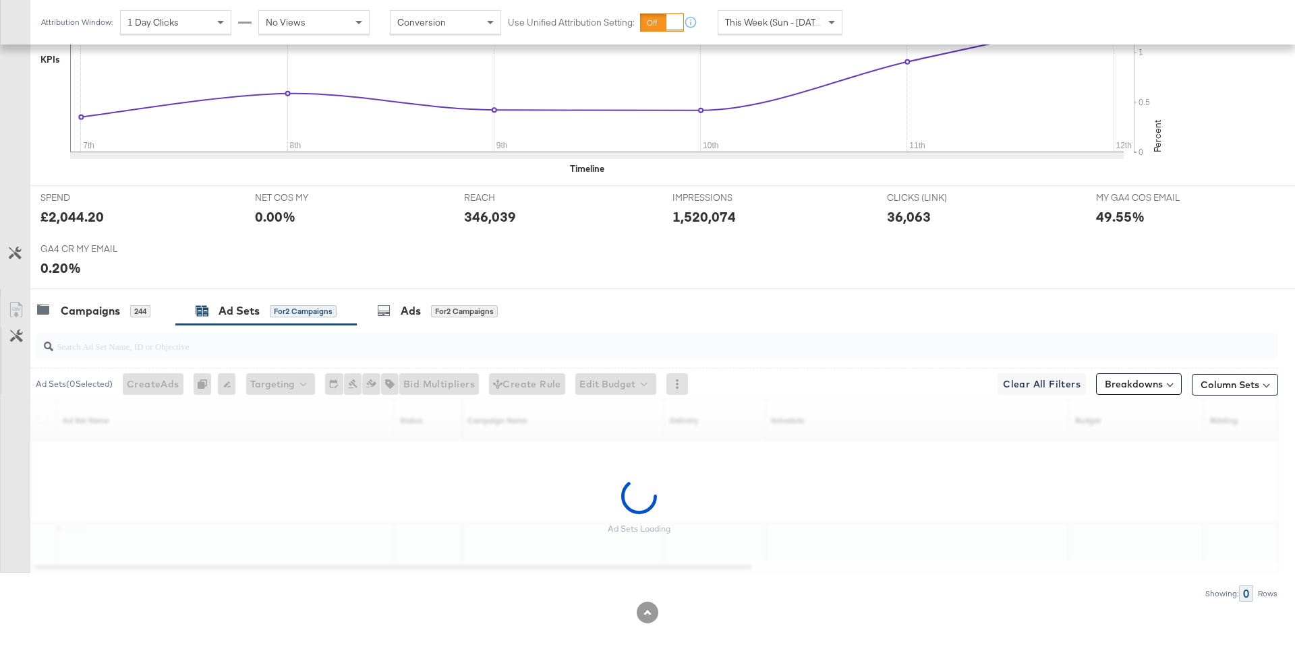
scroll to position [427, 0]
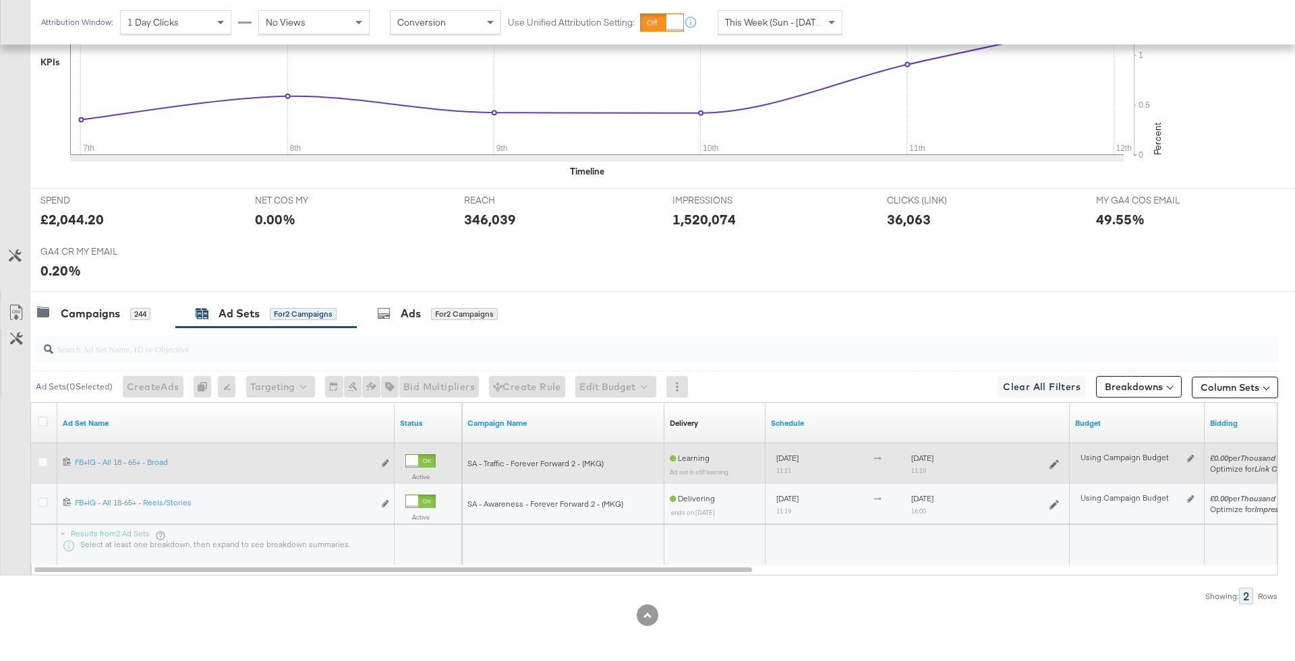
click at [1052, 460] on icon at bounding box center [1053, 464] width 9 height 9
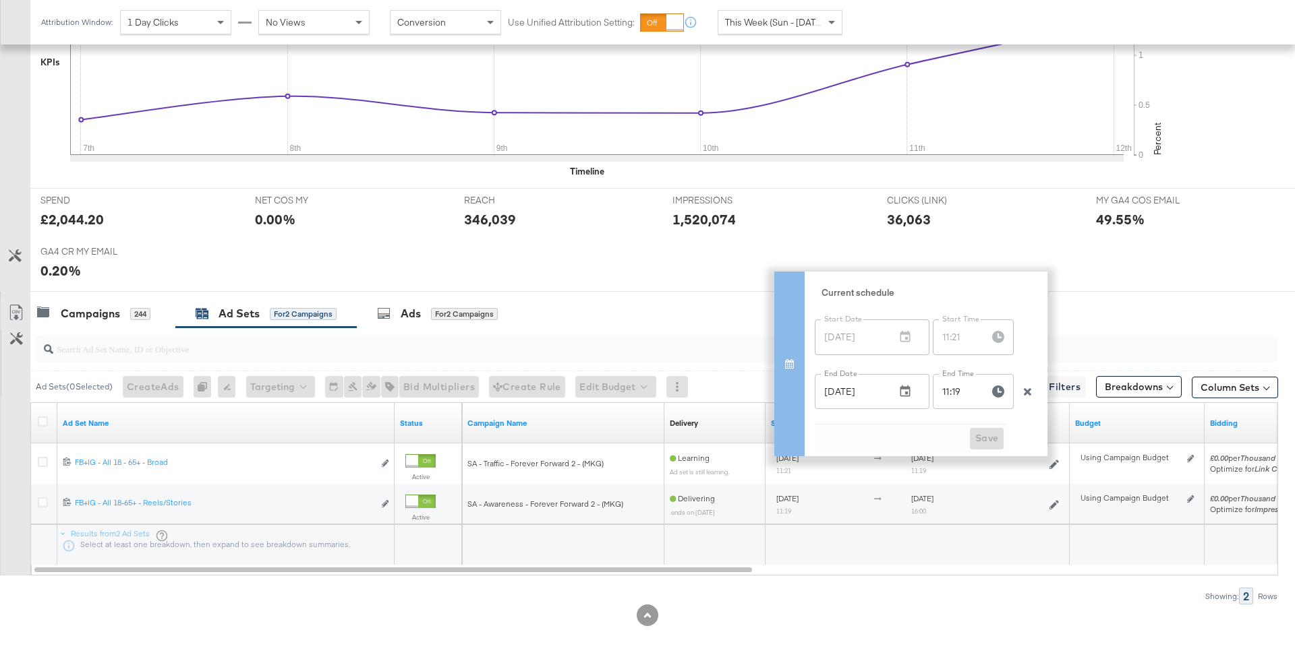
click at [945, 388] on input "11:19" at bounding box center [956, 391] width 46 height 35
type input "16:00"
click at [978, 445] on span "Save" at bounding box center [987, 438] width 24 height 17
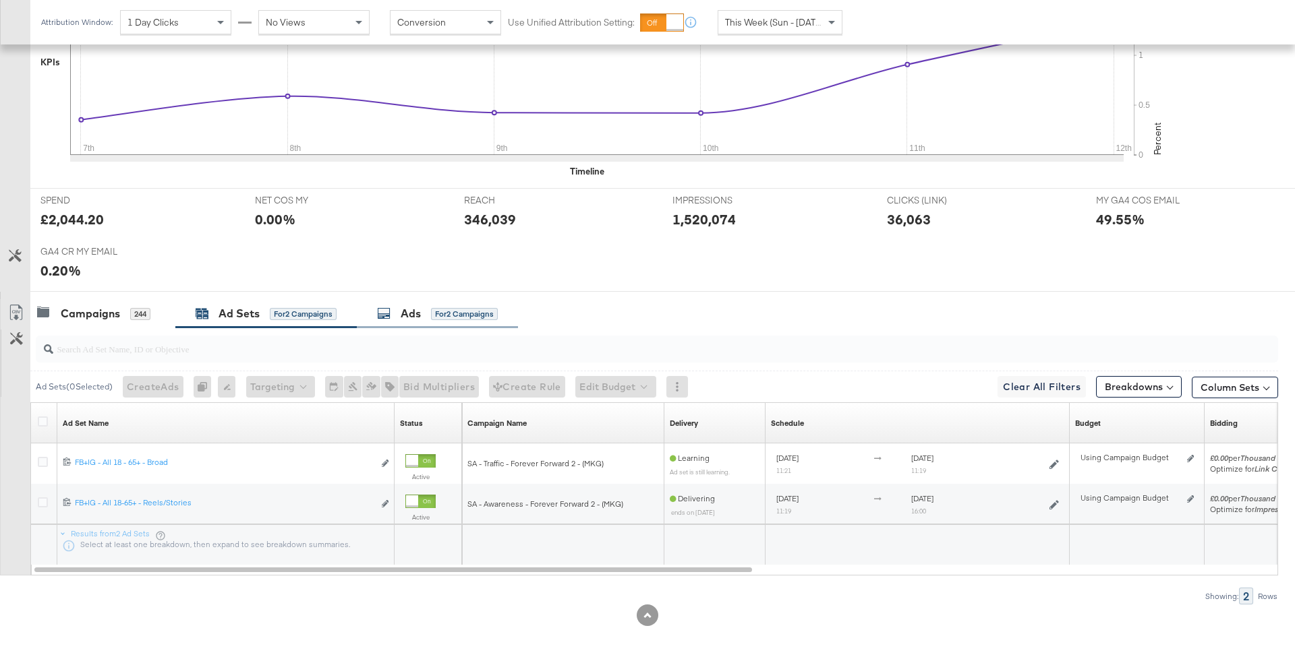
click at [422, 314] on div "Ads for 2 Campaigns" at bounding box center [437, 314] width 121 height 16
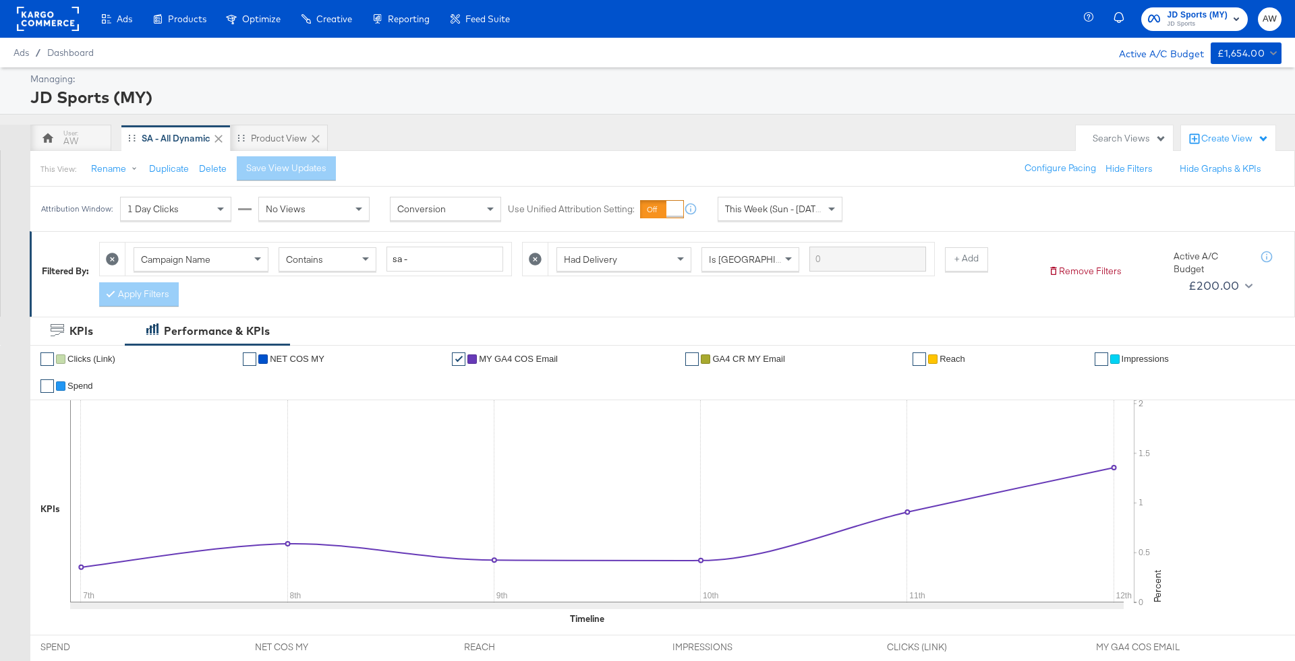
click at [530, 260] on icon at bounding box center [535, 259] width 13 height 13
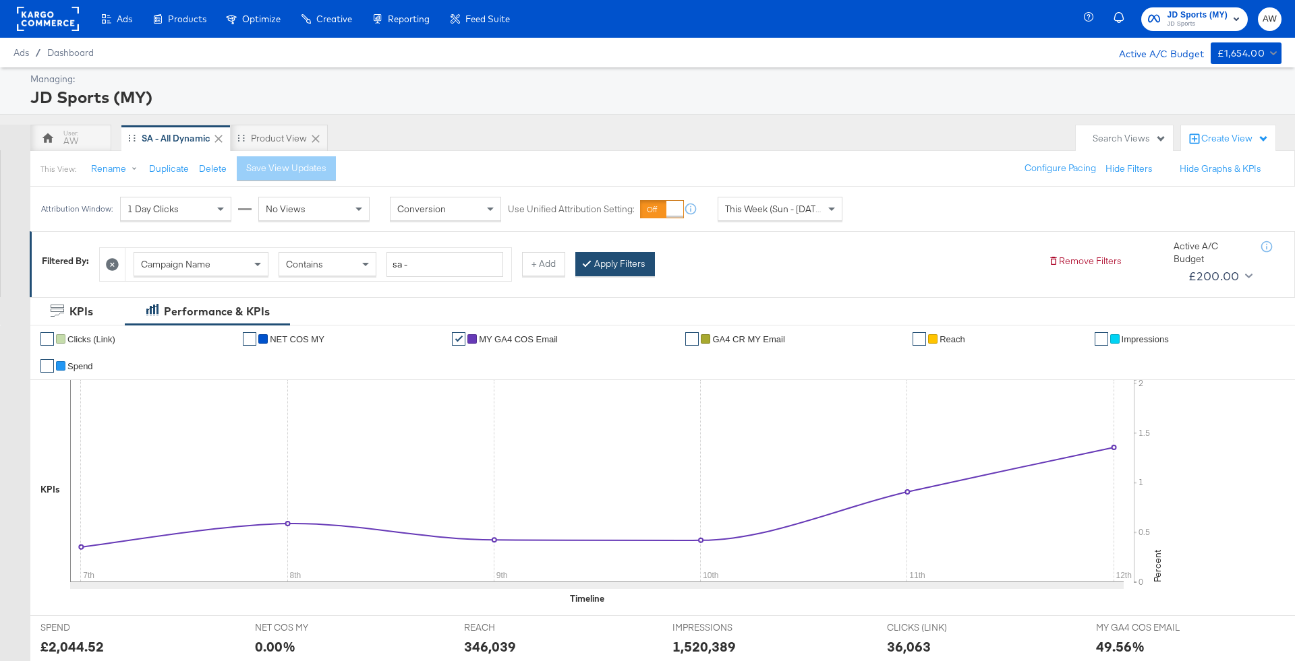
click at [596, 260] on button "Apply Filters" at bounding box center [615, 264] width 80 height 24
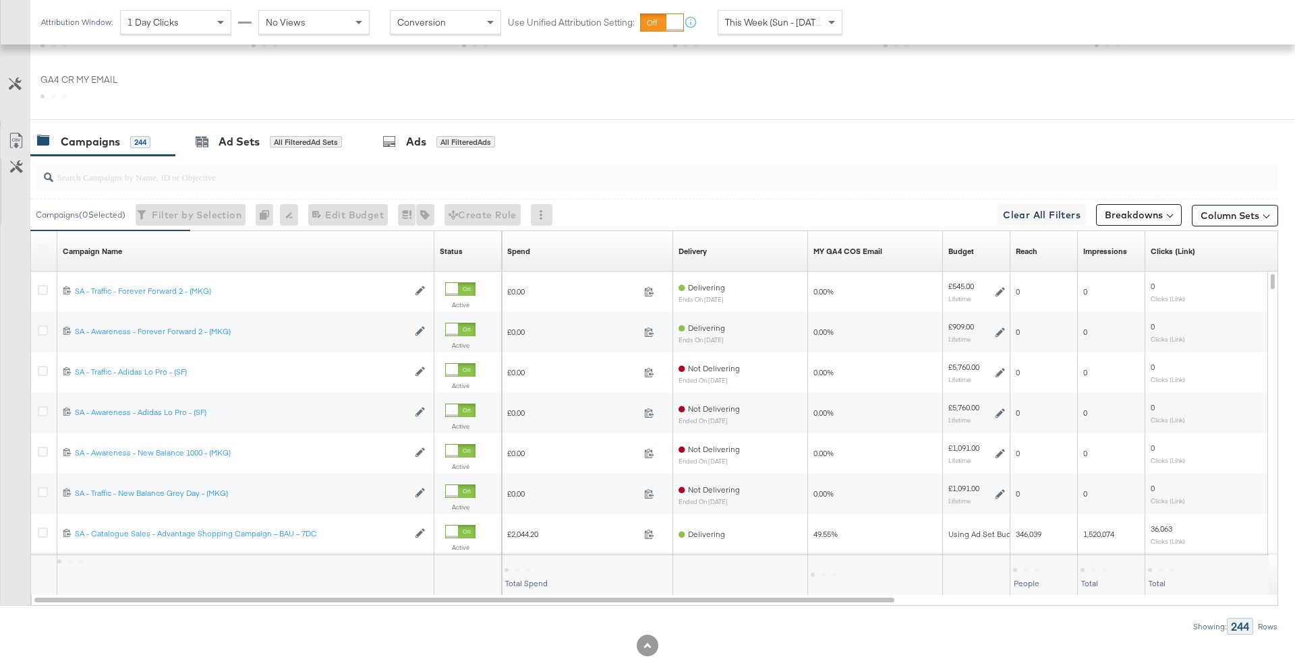
scroll to position [630, 0]
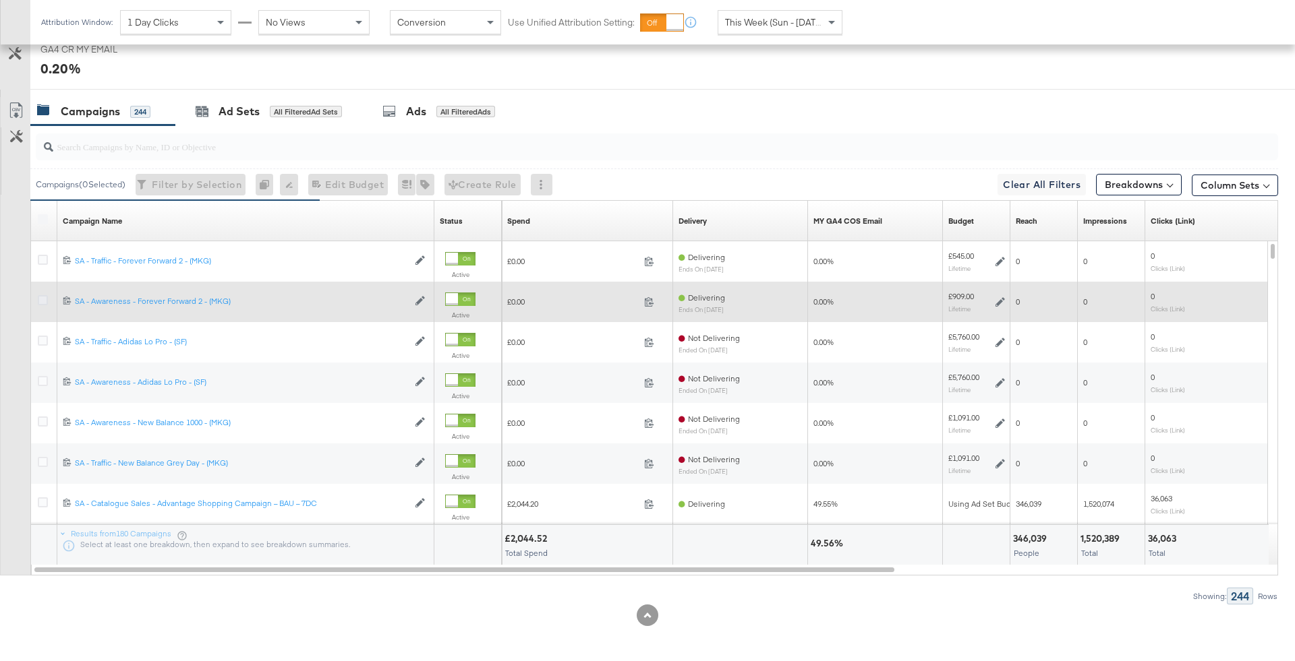
click at [40, 300] on icon at bounding box center [43, 300] width 10 height 10
click at [0, 0] on input "checkbox" at bounding box center [0, 0] width 0 height 0
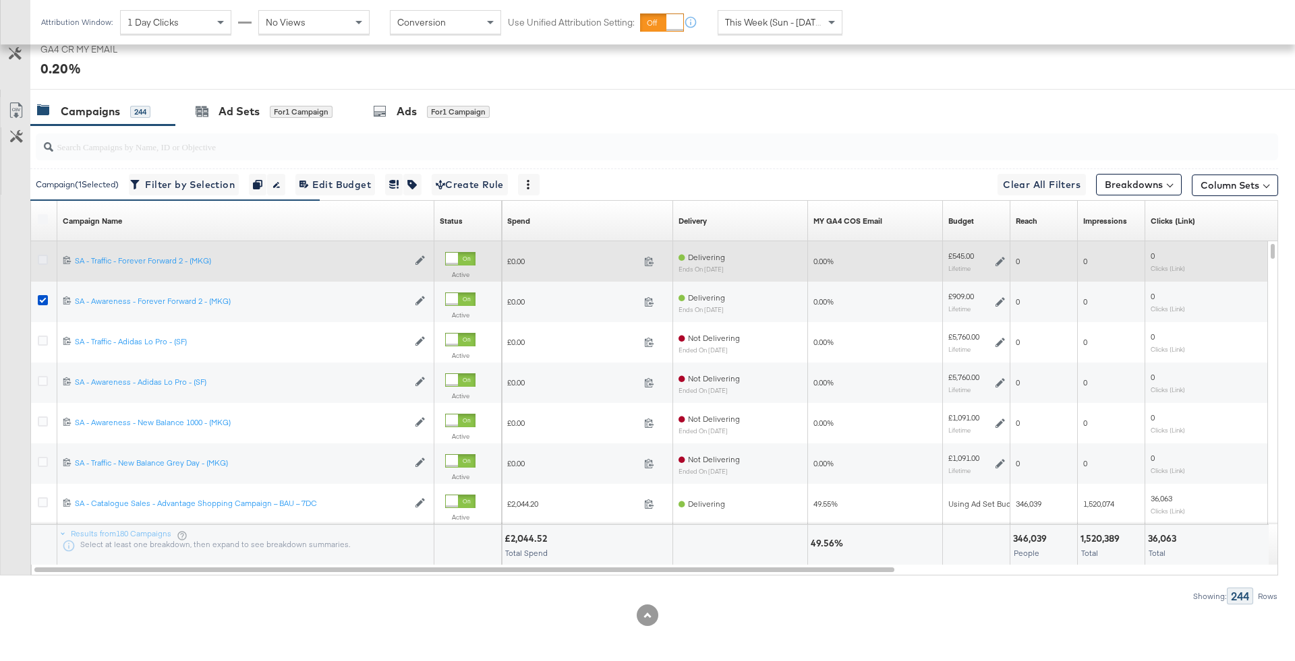
click at [39, 260] on icon at bounding box center [43, 260] width 10 height 10
click at [0, 0] on input "checkbox" at bounding box center [0, 0] width 0 height 0
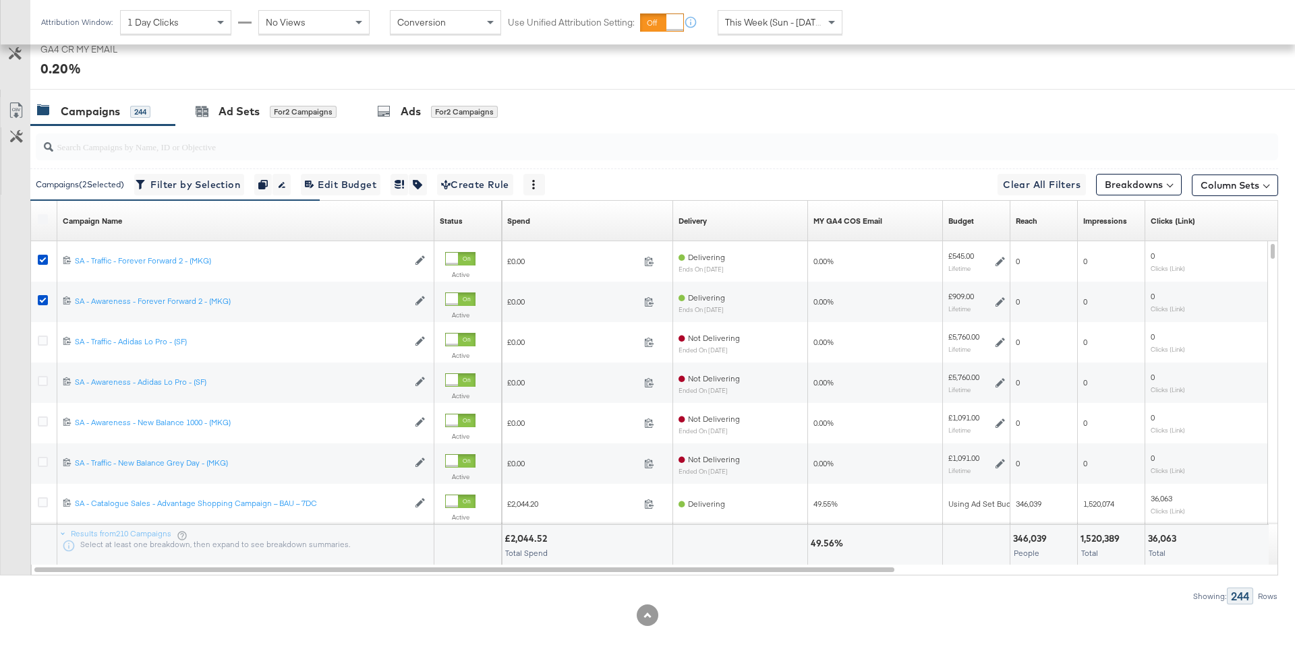
click at [426, 94] on div at bounding box center [647, 95] width 1295 height 11
click at [426, 108] on div "Ads for 2 Campaigns" at bounding box center [437, 112] width 121 height 16
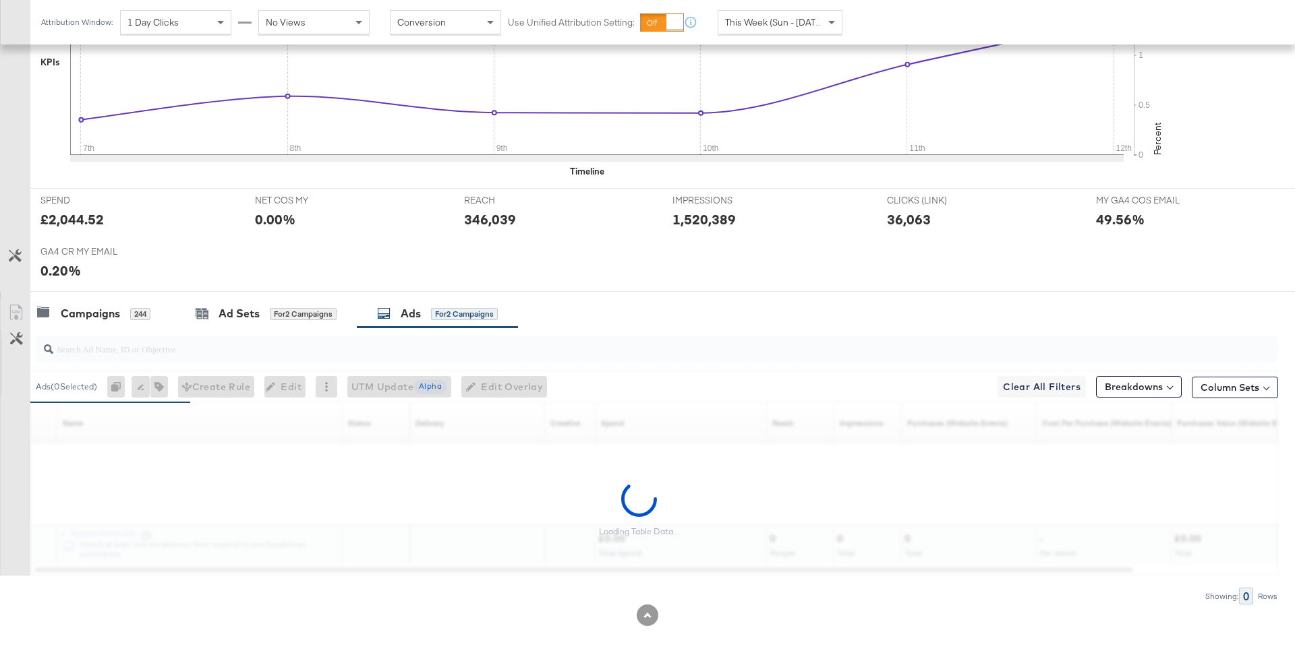
scroll to position [549, 0]
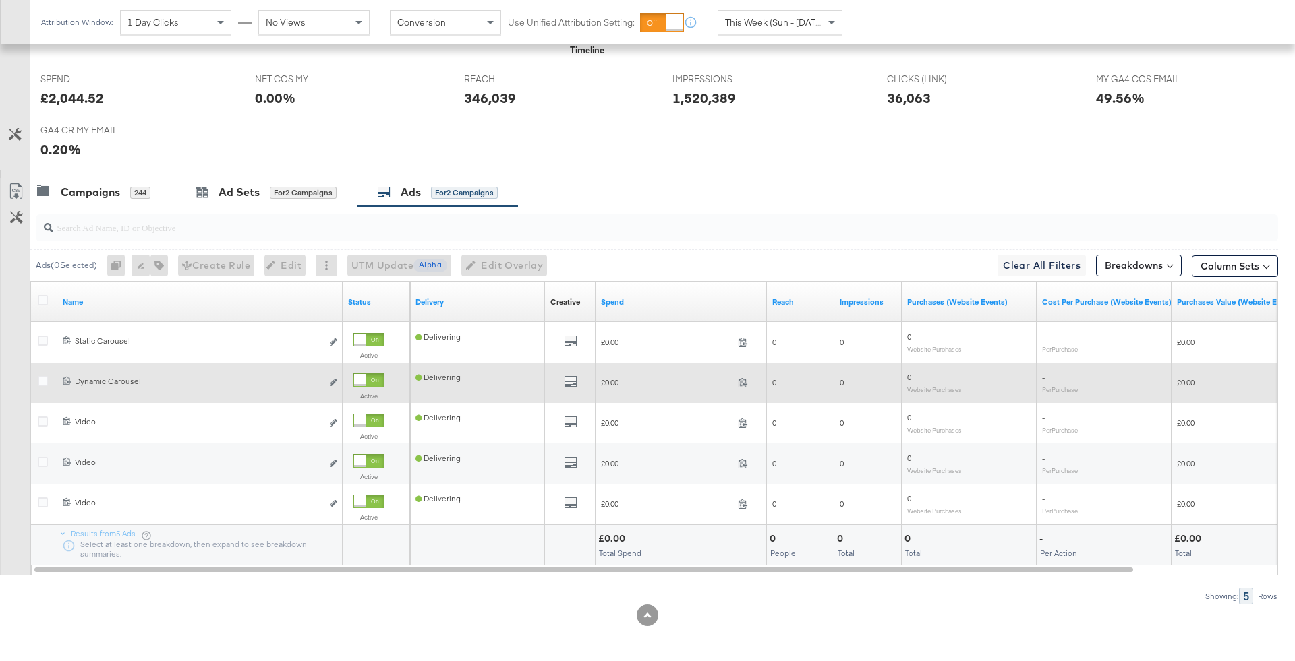
click at [574, 371] on div "All Previews" at bounding box center [570, 384] width 51 height 28
click at [572, 376] on icon "default" at bounding box center [570, 381] width 13 height 13
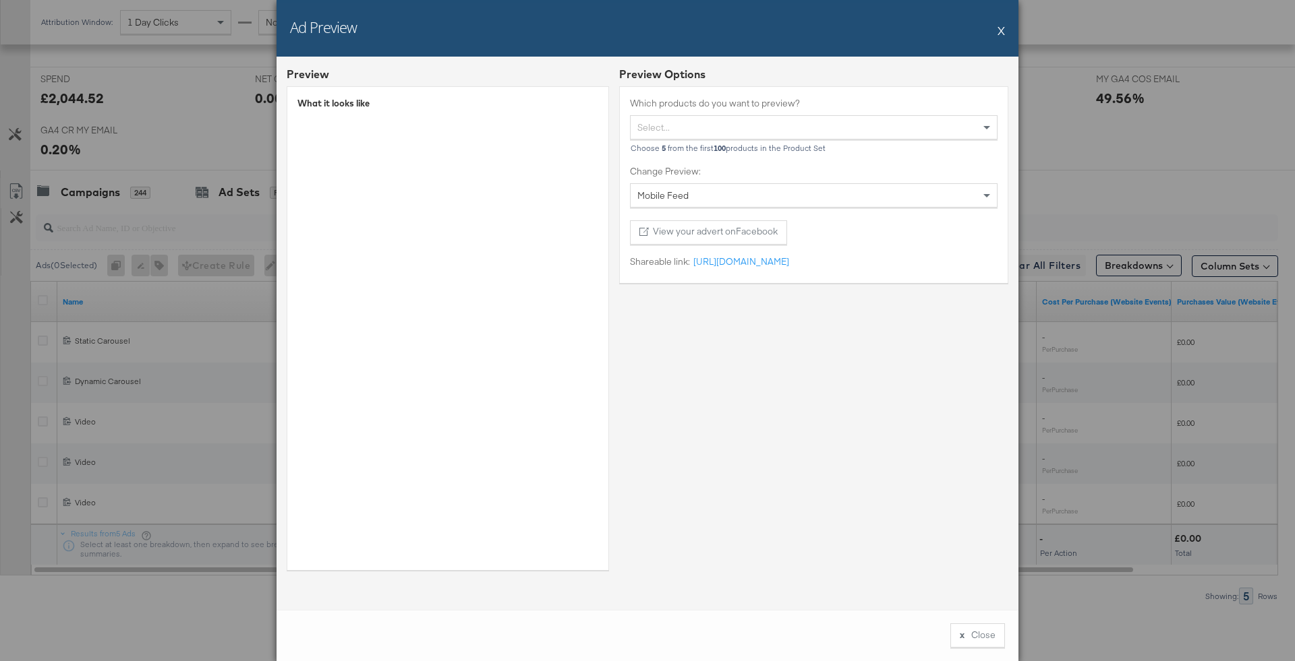
drag, startPoint x: 330, startPoint y: 105, endPoint x: 576, endPoint y: 467, distance: 438.4
click at [1007, 38] on div "Ad Preview X" at bounding box center [647, 28] width 742 height 57
click at [1002, 33] on button "X" at bounding box center [1000, 30] width 7 height 27
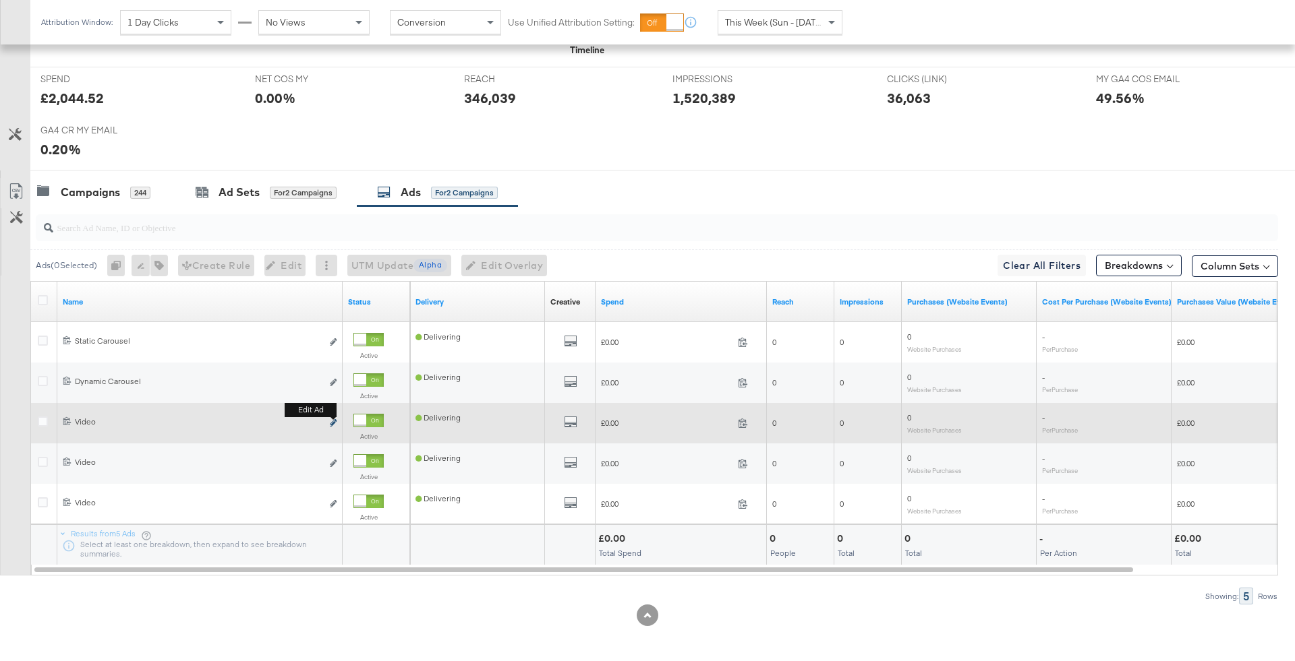
click at [331, 420] on icon "link" at bounding box center [333, 422] width 7 height 7
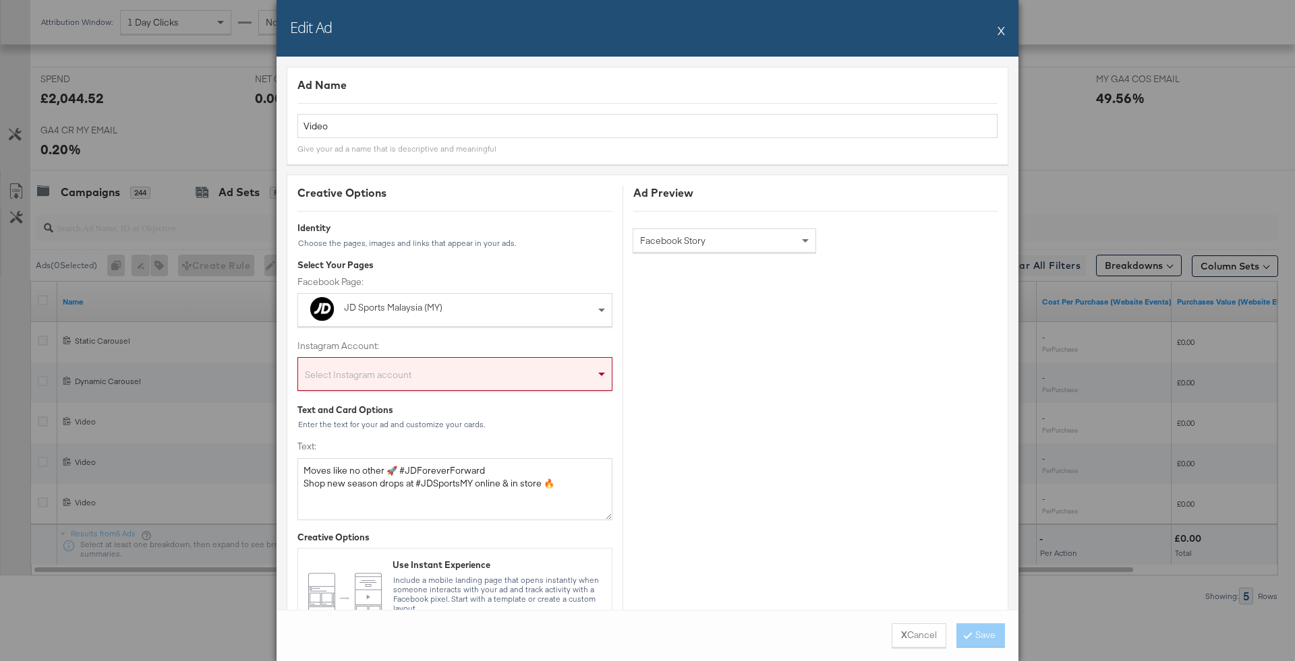
click at [1001, 26] on button "X" at bounding box center [1000, 30] width 7 height 27
